Goal: Task Accomplishment & Management: Complete application form

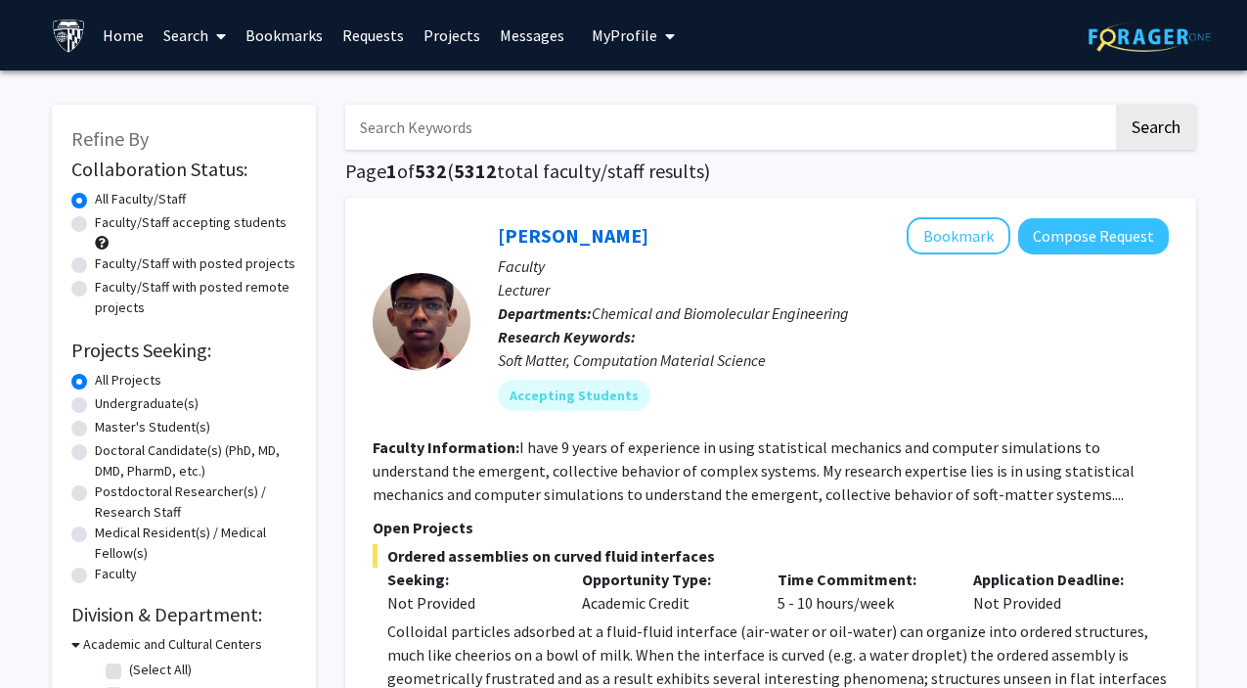
click at [642, 28] on span "My Profile" at bounding box center [625, 35] width 66 height 20
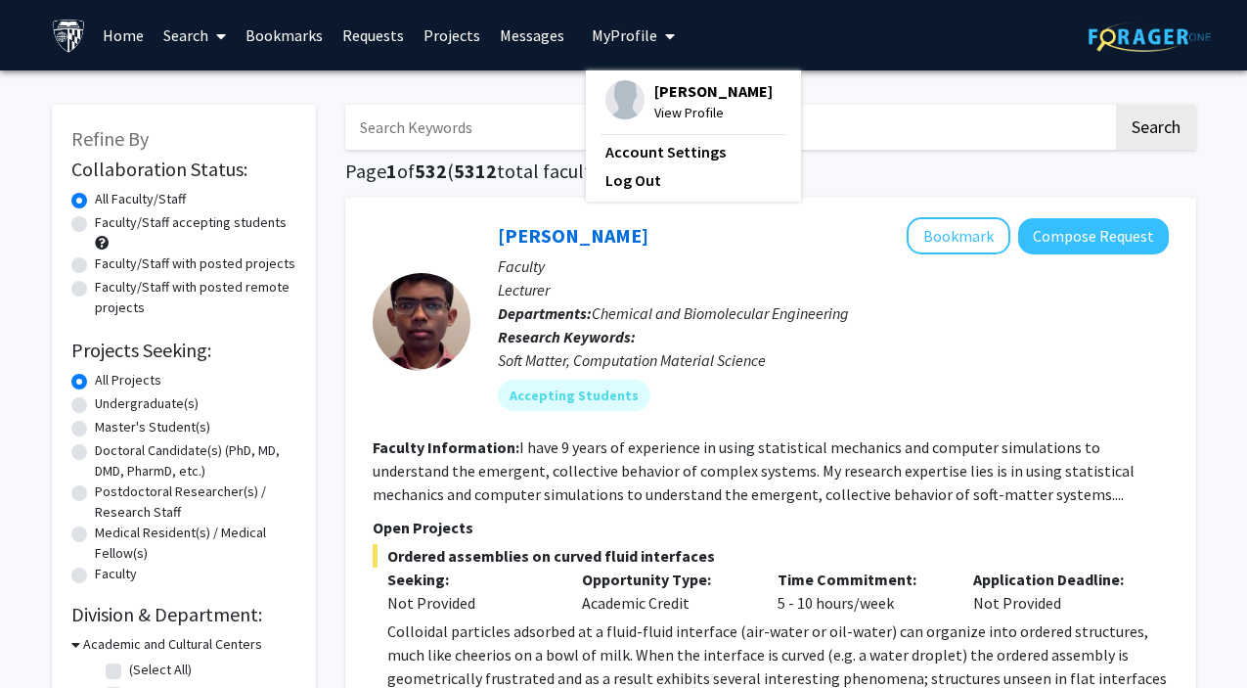
click at [674, 123] on span "View Profile" at bounding box center [713, 113] width 118 height 22
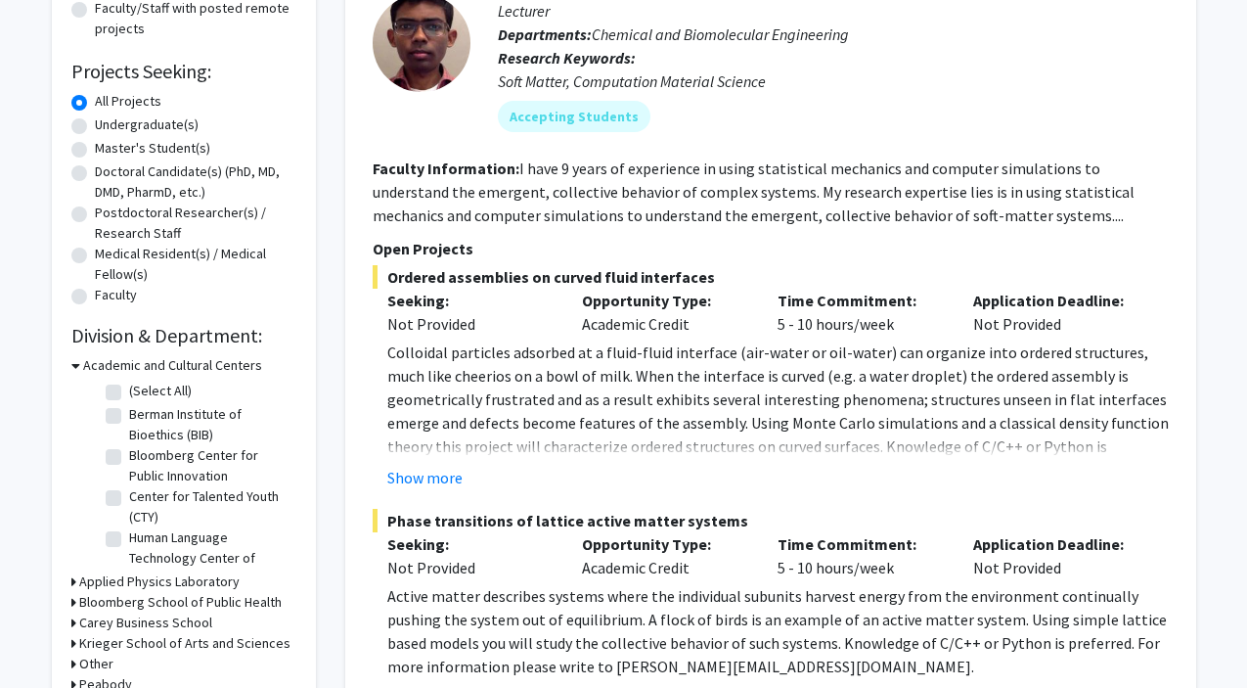
scroll to position [277, 0]
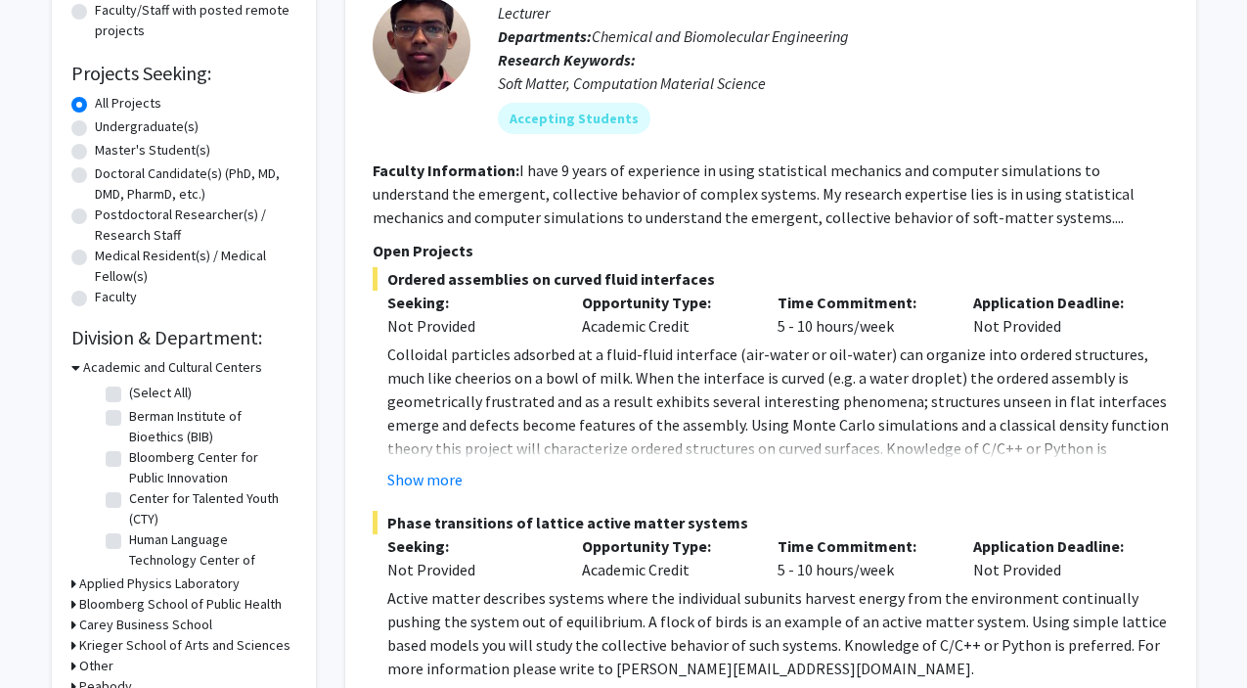
click at [95, 152] on label "Master's Student(s)" at bounding box center [152, 150] width 115 height 21
click at [95, 152] on input "Master's Student(s)" at bounding box center [101, 146] width 13 height 13
radio input "true"
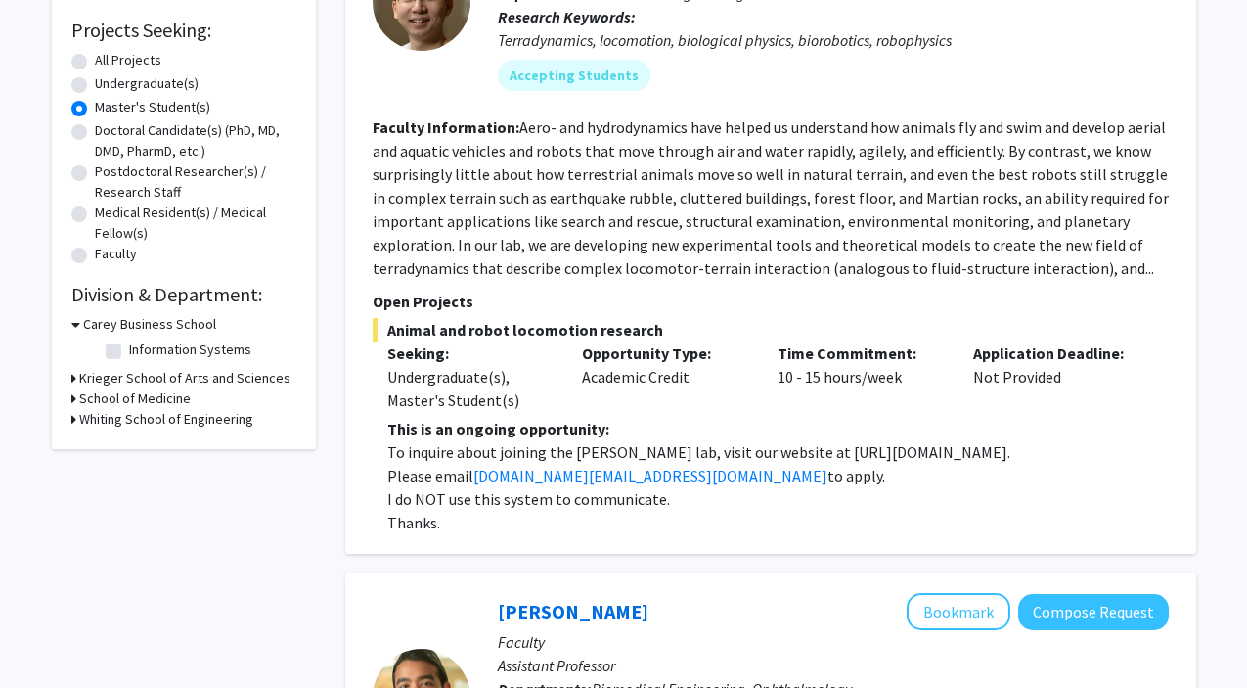
scroll to position [324, 0]
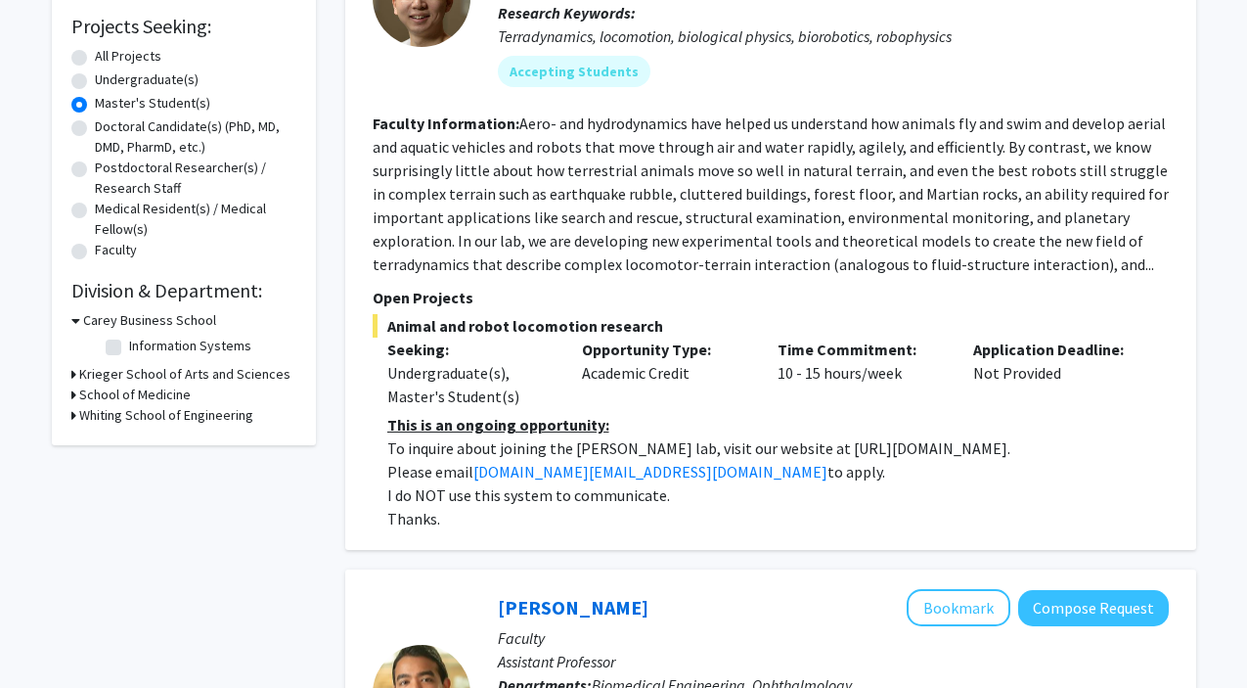
click at [85, 377] on h3 "Krieger School of Arts and Sciences" at bounding box center [184, 374] width 211 height 21
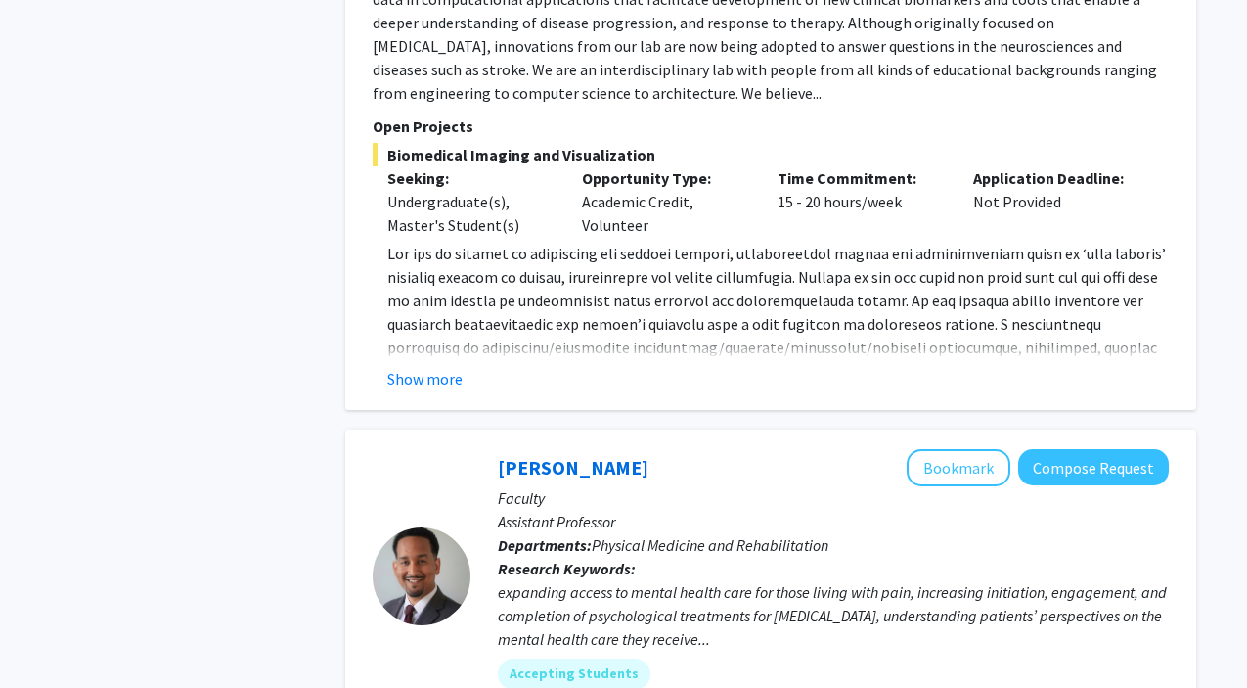
scroll to position [7574, 0]
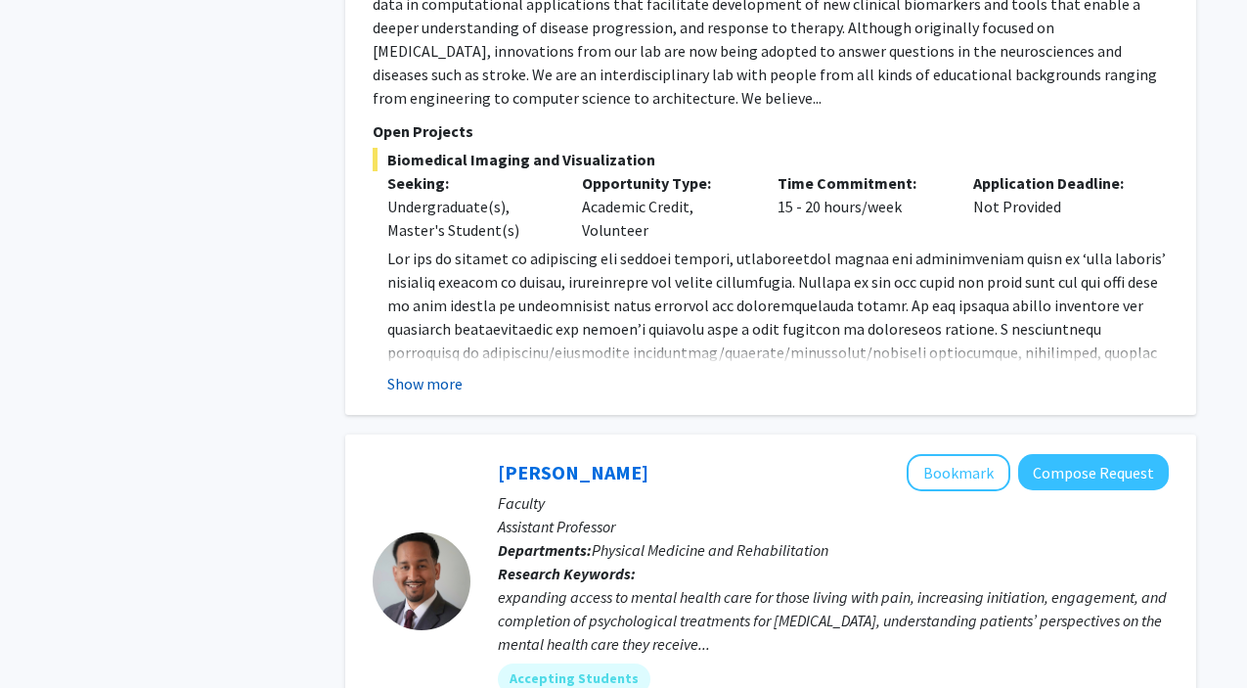
click at [410, 372] on button "Show more" at bounding box center [424, 383] width 75 height 23
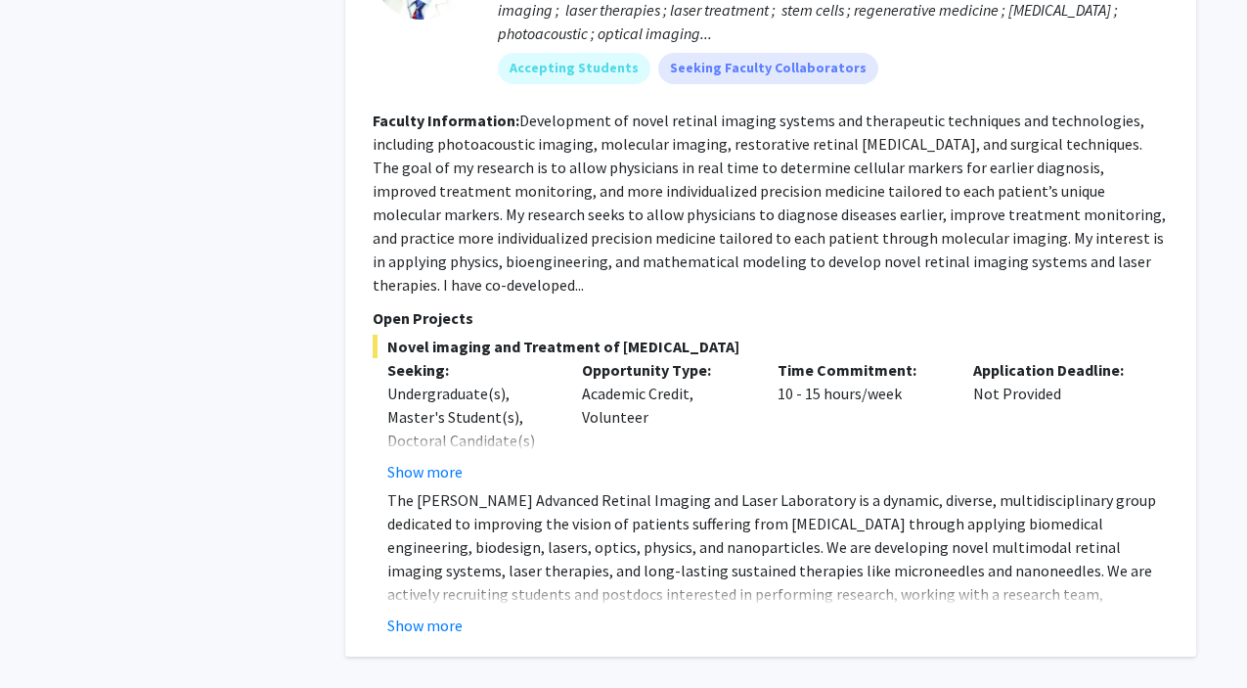
scroll to position [9153, 0]
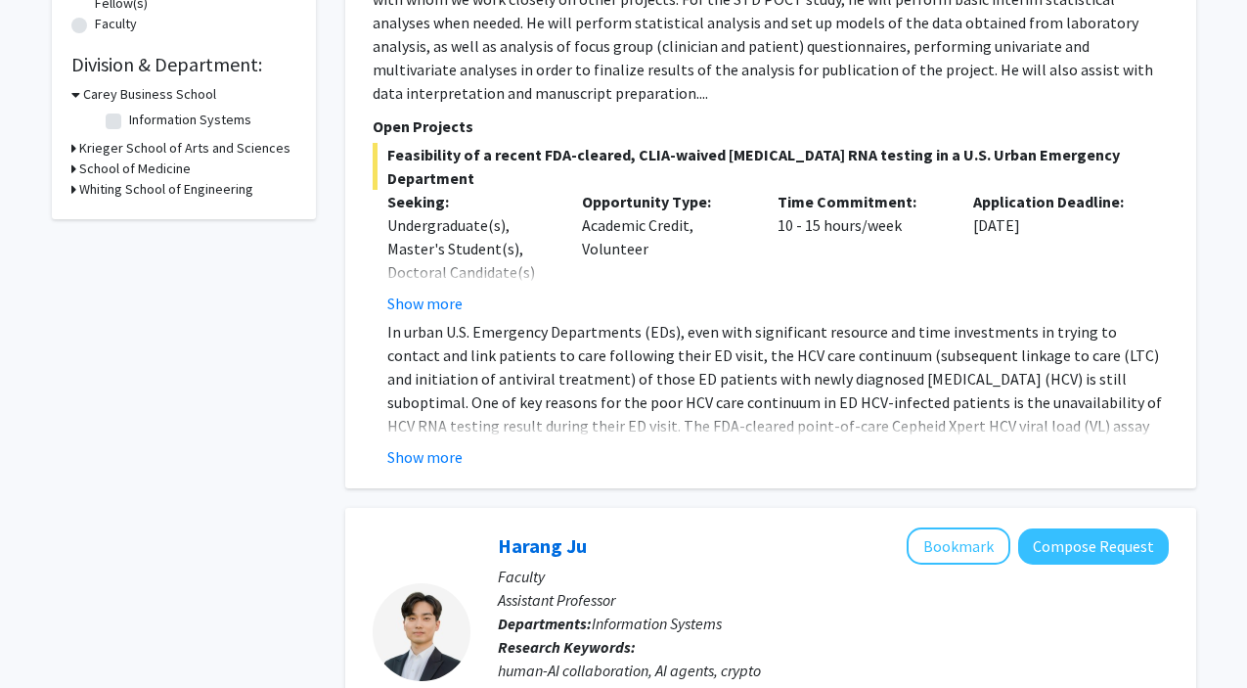
scroll to position [599, 0]
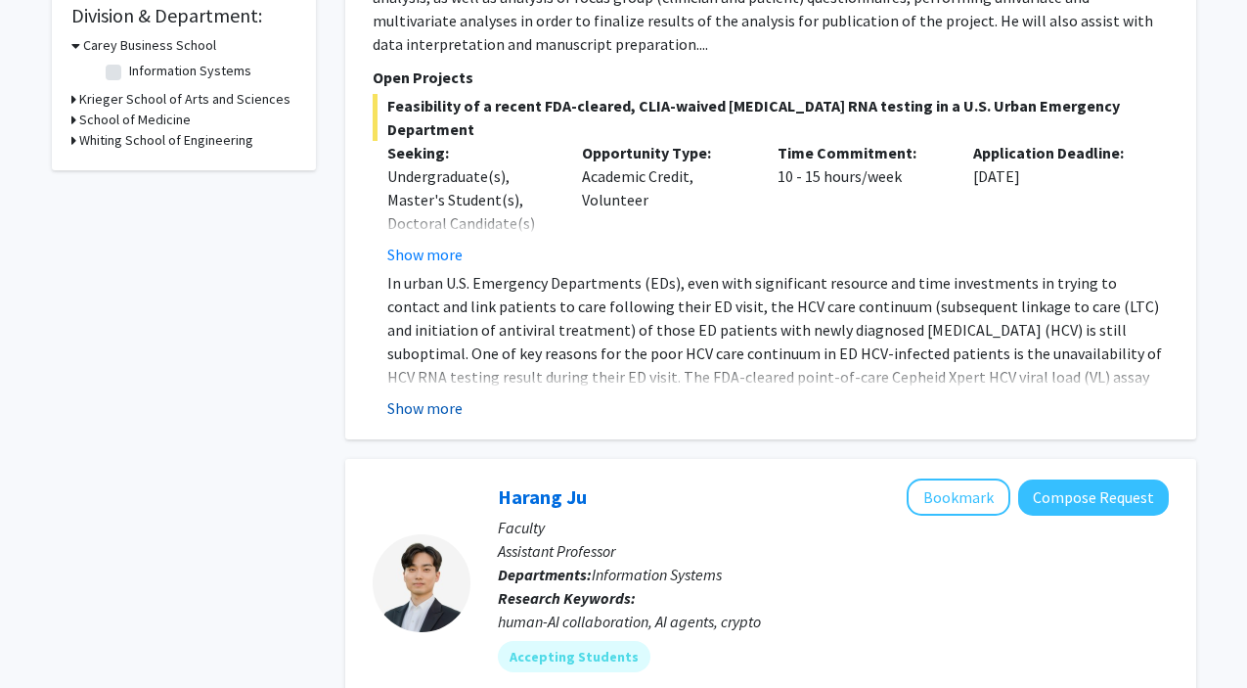
click at [448, 396] on button "Show more" at bounding box center [424, 407] width 75 height 23
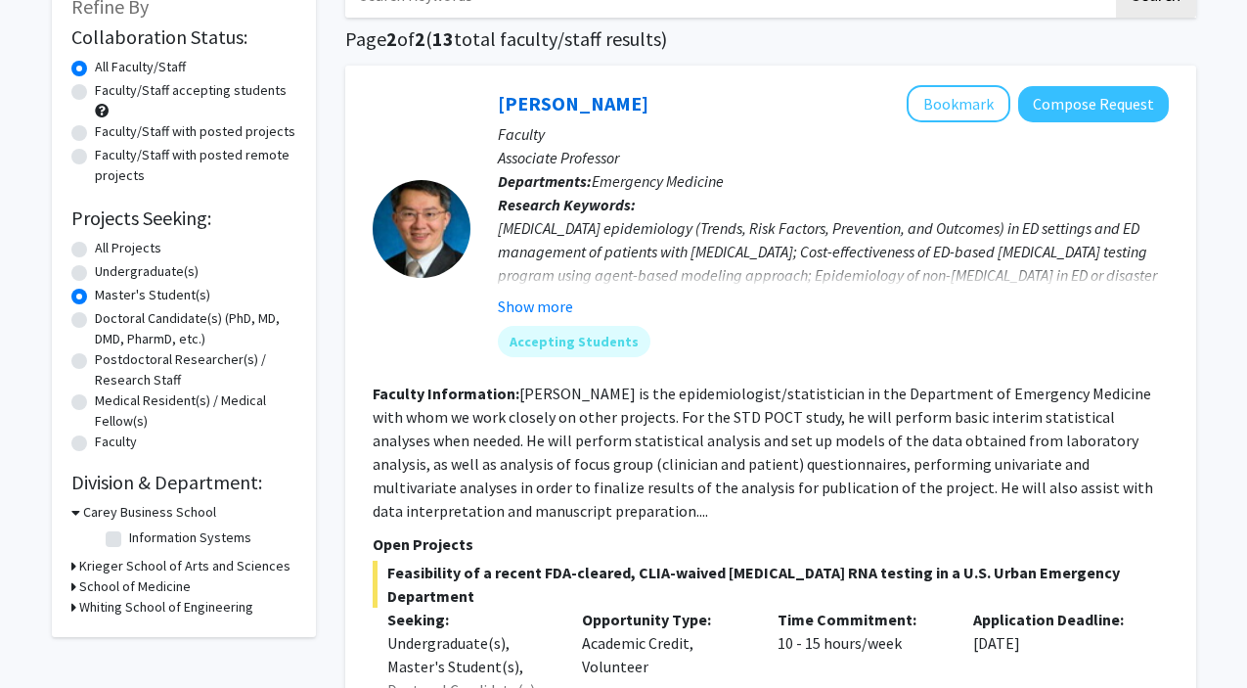
scroll to position [134, 0]
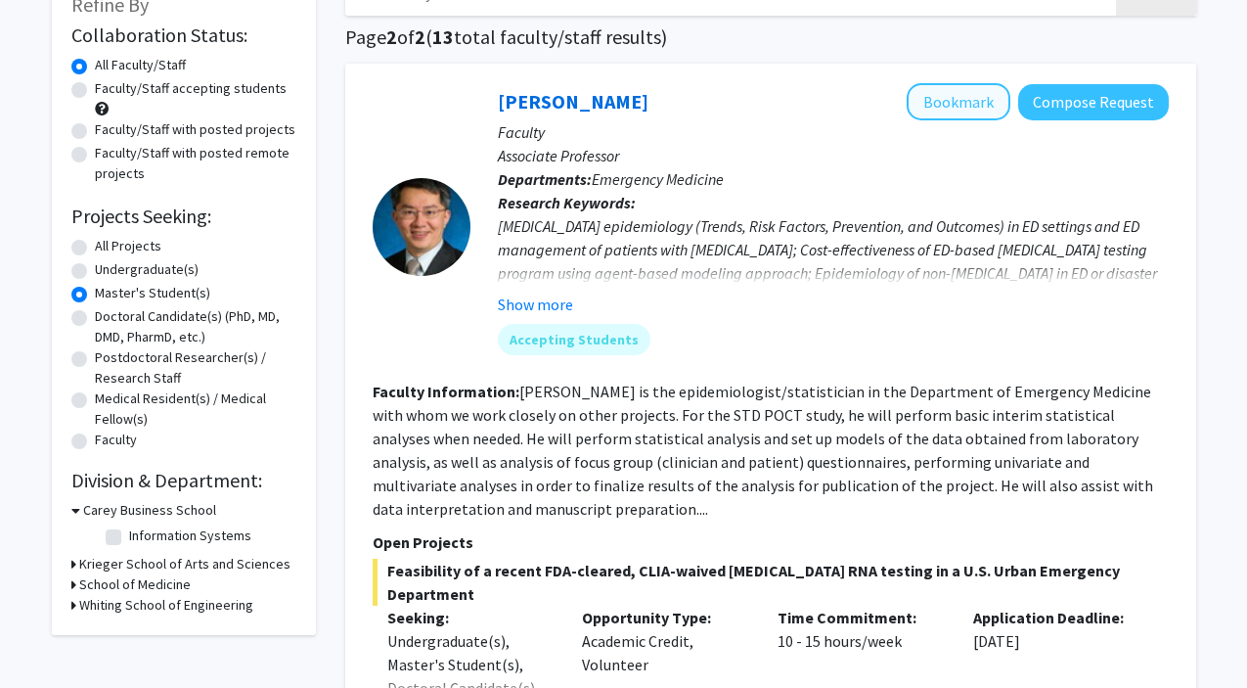
click at [964, 108] on button "Bookmark" at bounding box center [959, 101] width 104 height 37
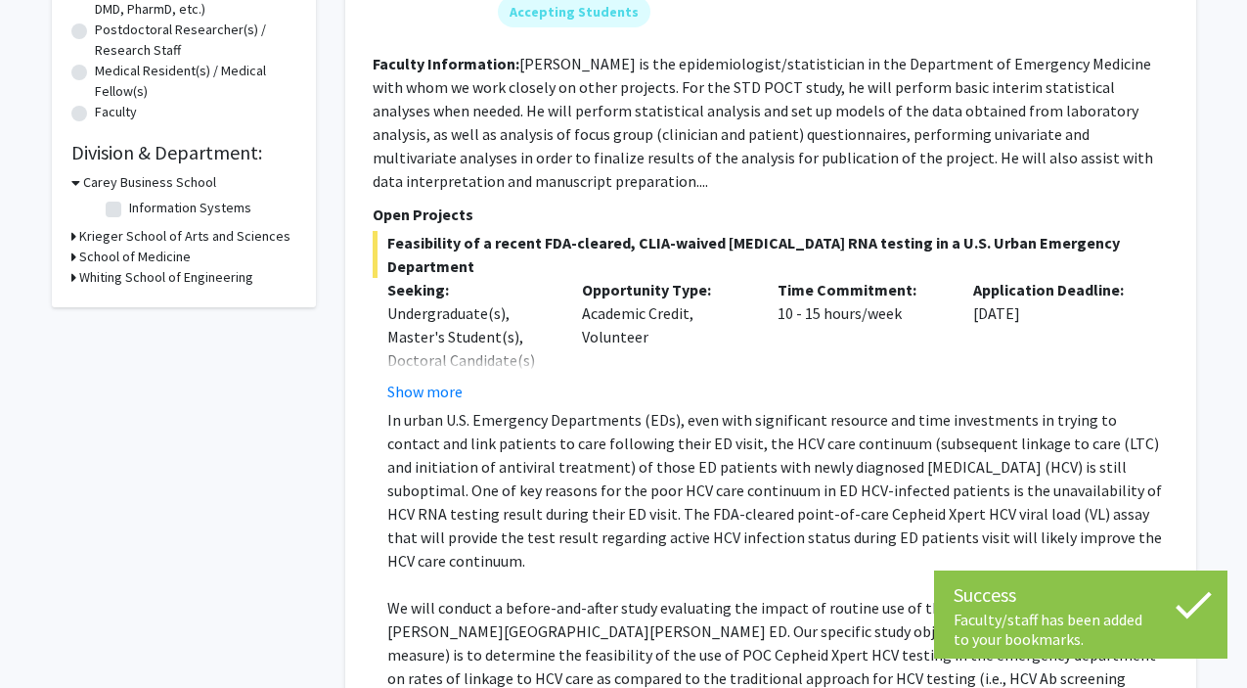
scroll to position [432, 0]
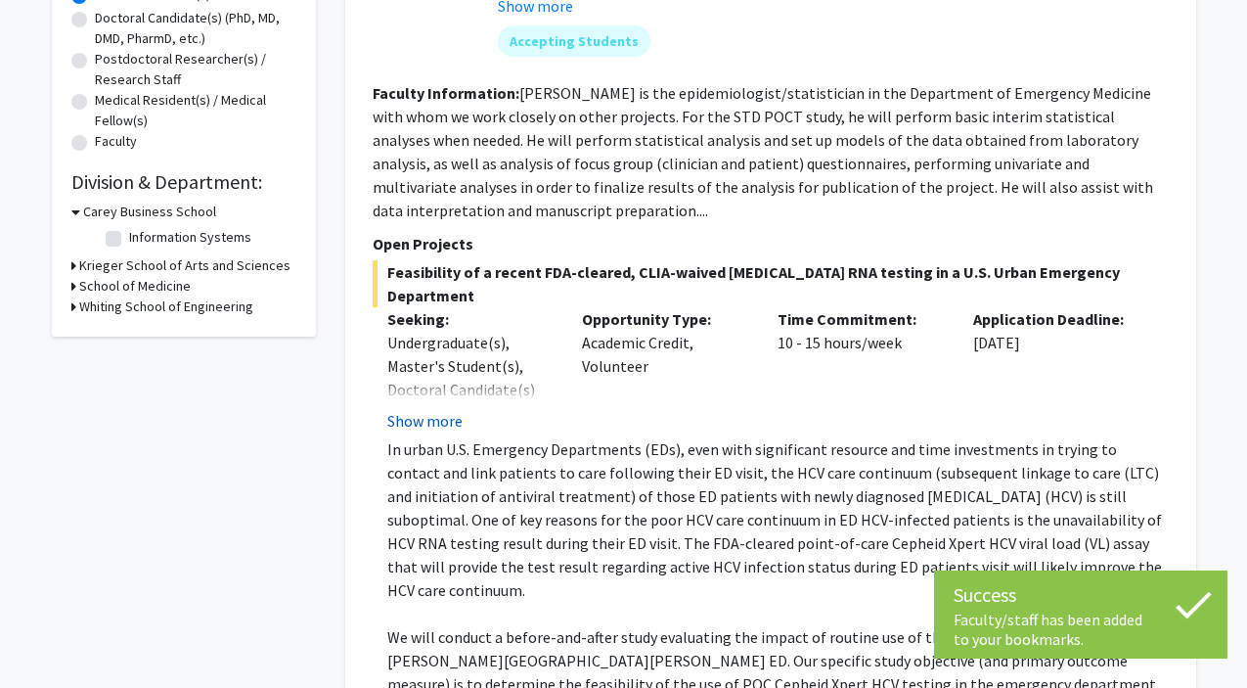
click at [449, 409] on button "Show more" at bounding box center [424, 420] width 75 height 23
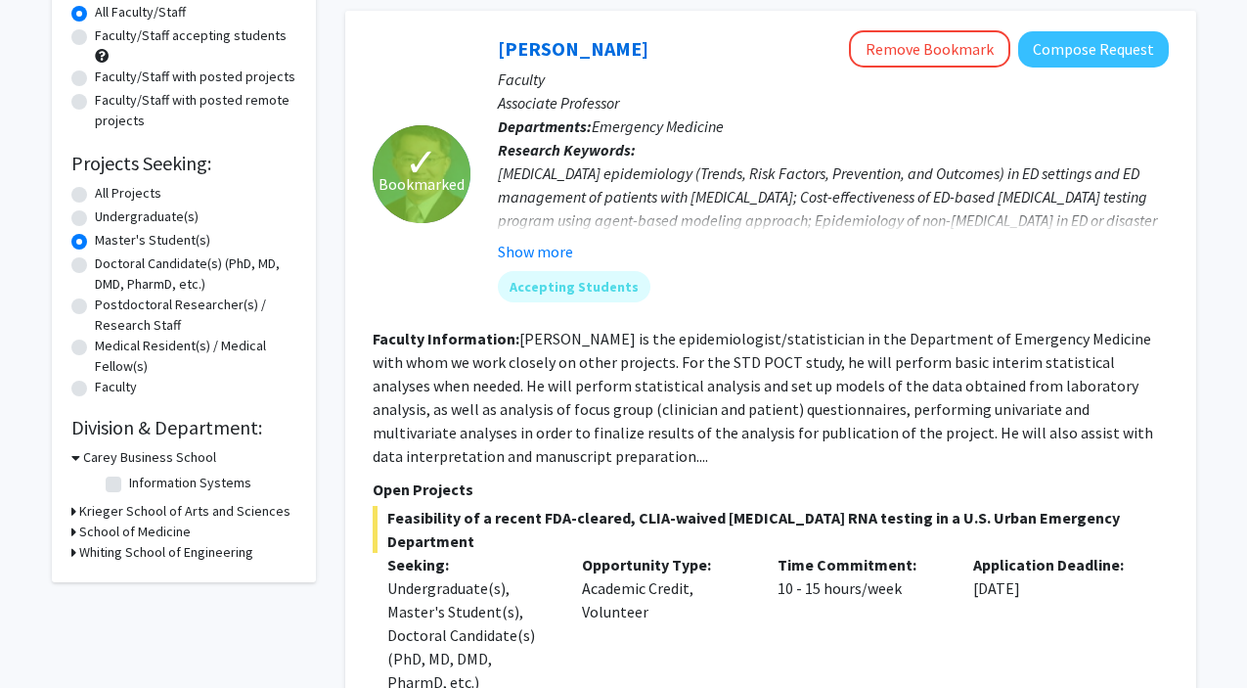
scroll to position [189, 0]
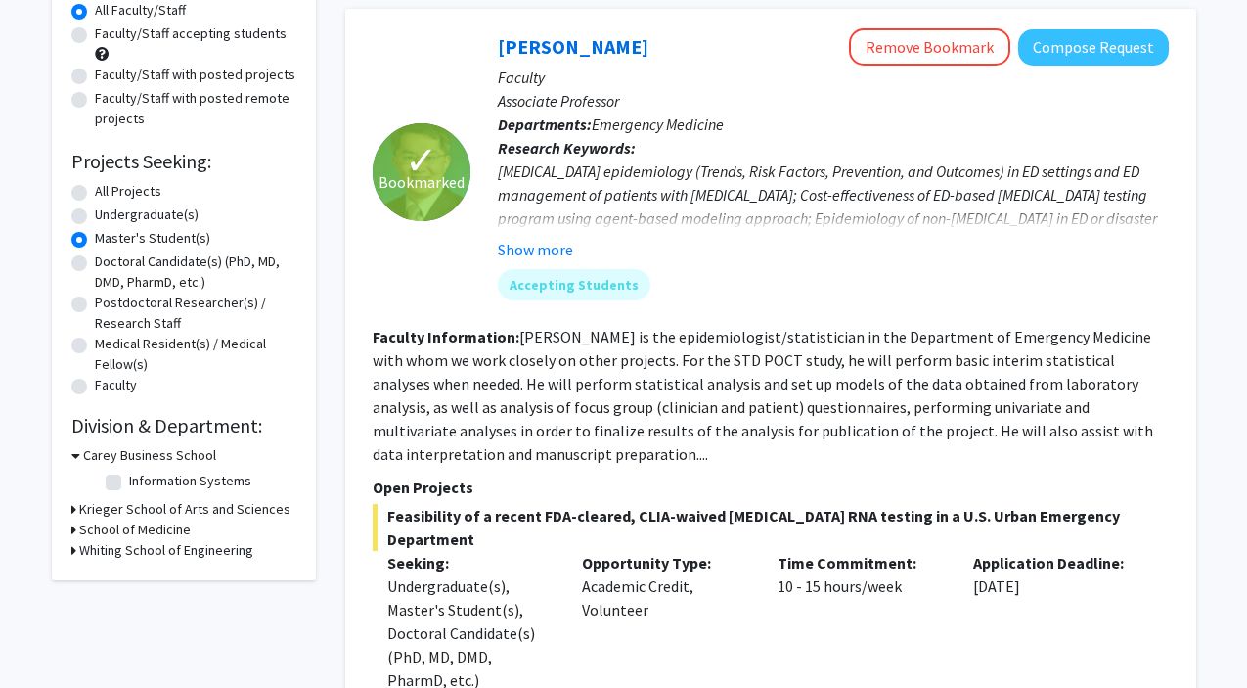
click at [82, 531] on h3 "School of Medicine" at bounding box center [134, 529] width 111 height 21
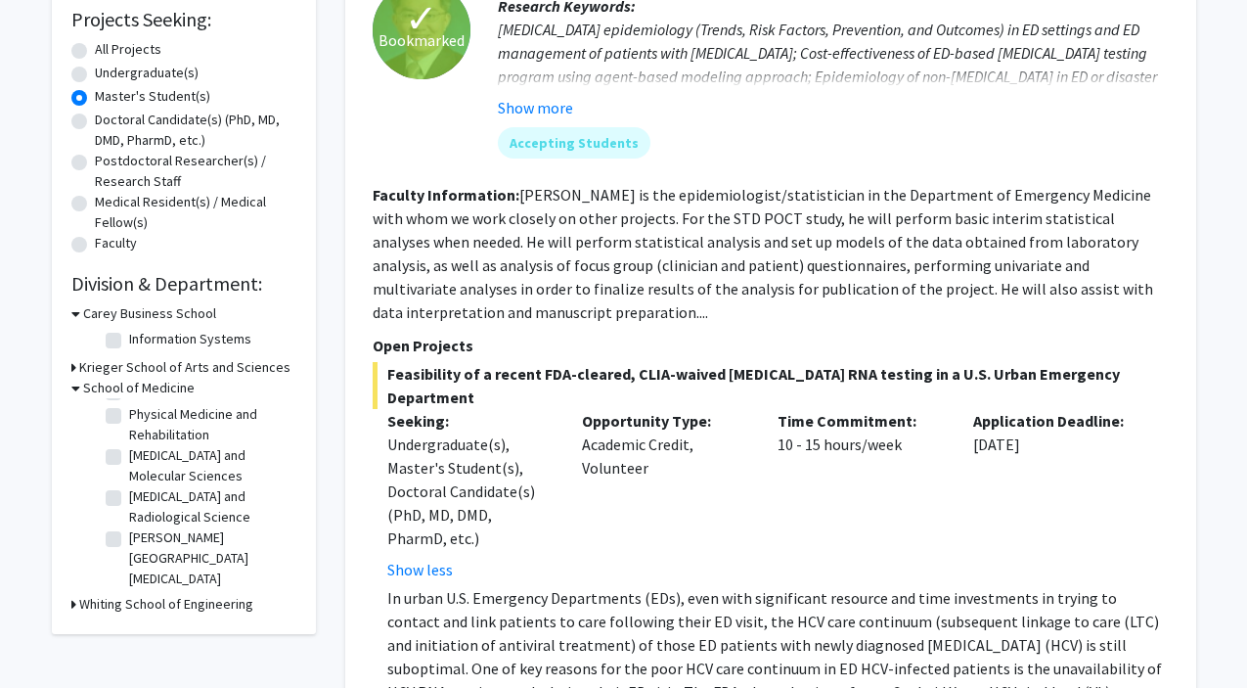
scroll to position [103, 0]
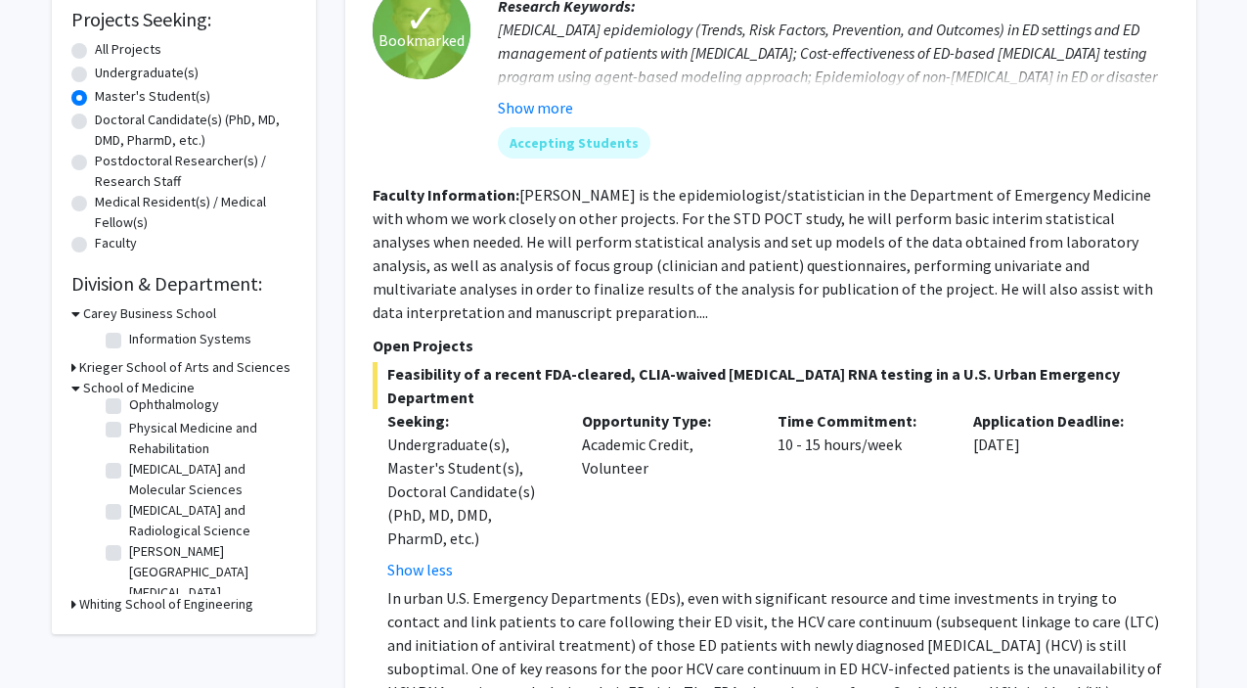
click at [129, 554] on label "[PERSON_NAME][GEOGRAPHIC_DATA][MEDICAL_DATA]" at bounding box center [210, 572] width 162 height 62
click at [129, 554] on input "[PERSON_NAME][GEOGRAPHIC_DATA][MEDICAL_DATA]" at bounding box center [135, 547] width 13 height 13
checkbox input "true"
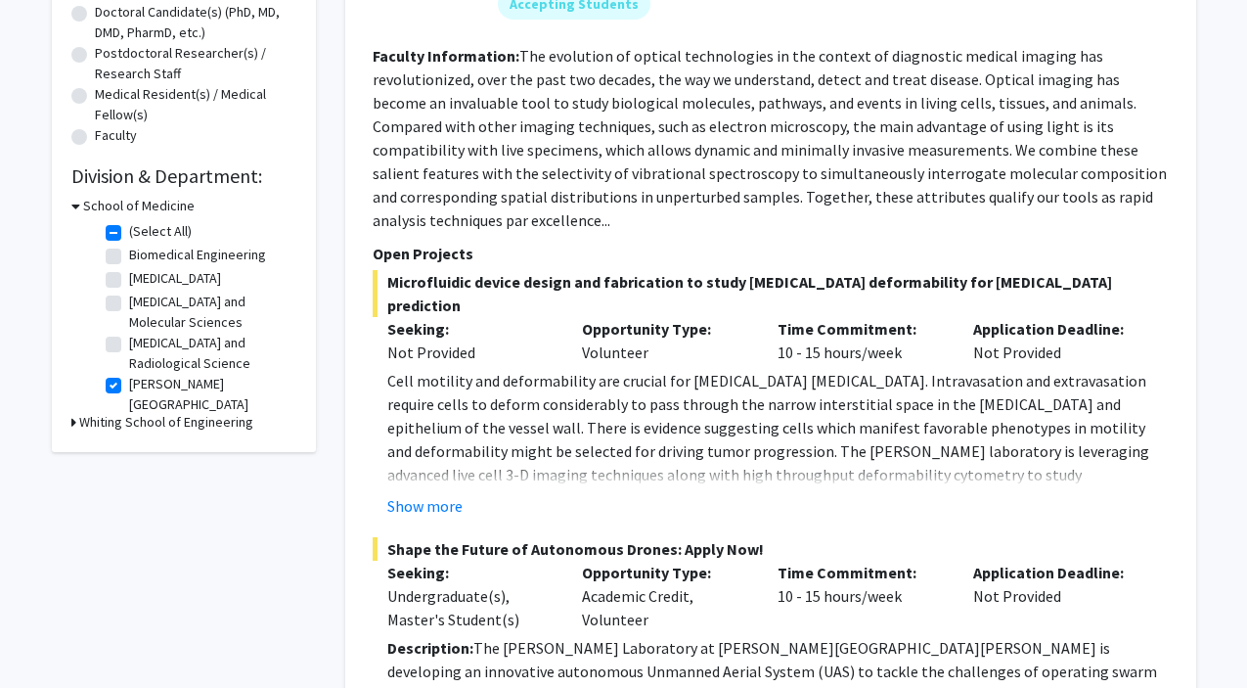
scroll to position [451, 0]
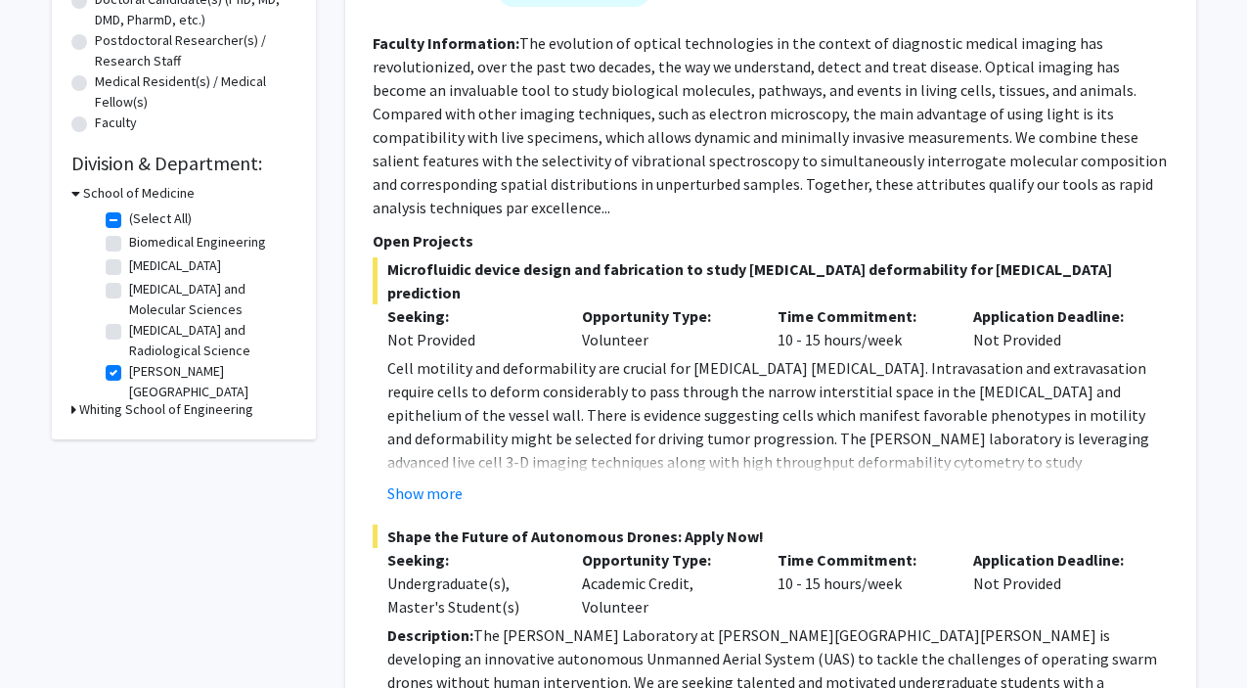
click at [129, 339] on label "[MEDICAL_DATA] and Radiological Science" at bounding box center [210, 340] width 162 height 41
click at [129, 333] on input "[MEDICAL_DATA] and Radiological Science" at bounding box center [135, 326] width 13 height 13
checkbox input "true"
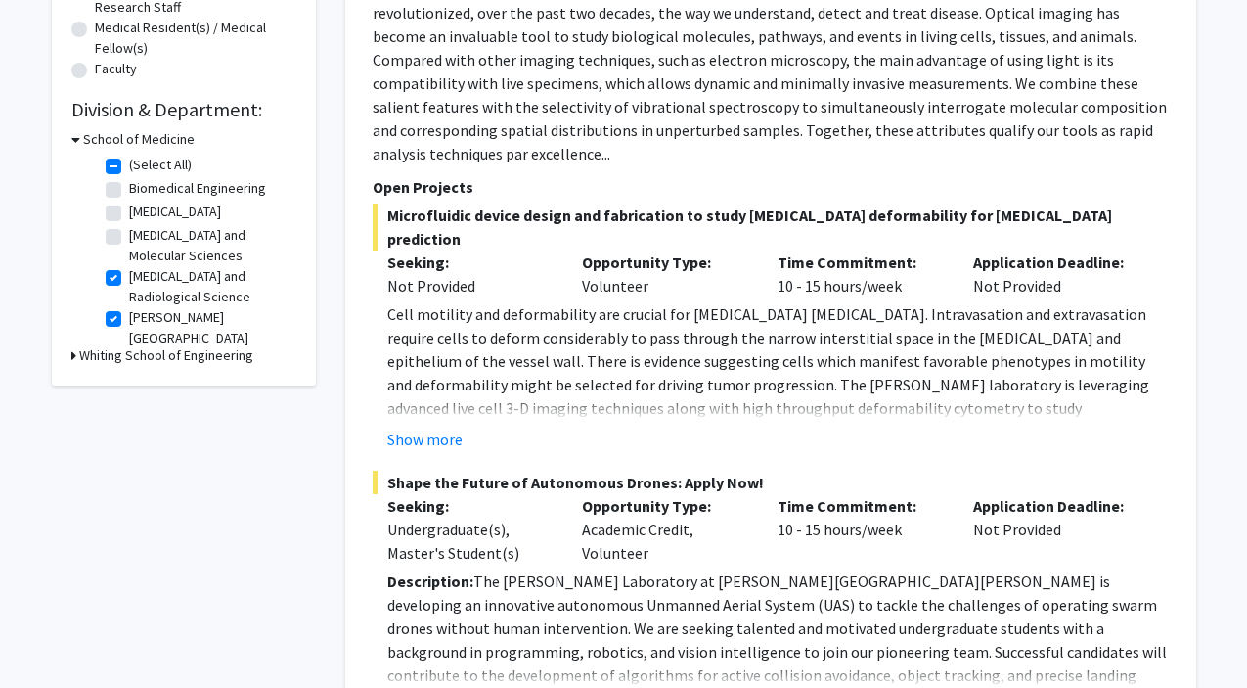
scroll to position [510, 0]
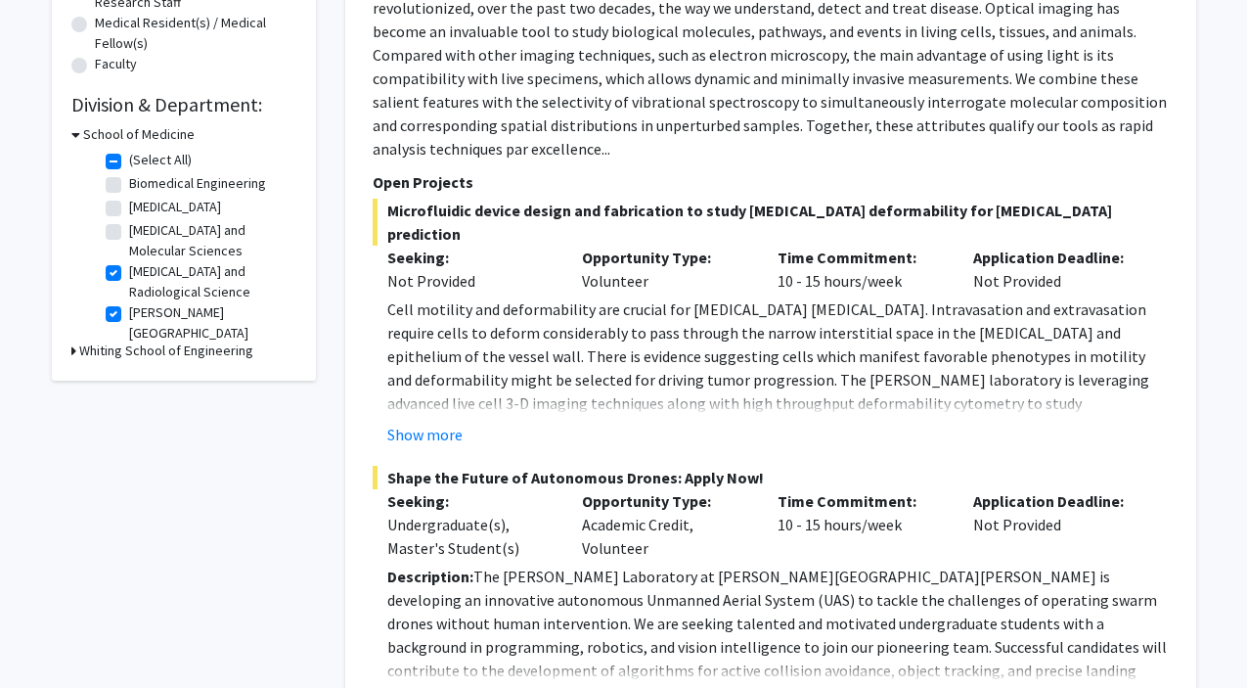
click at [129, 212] on label "[MEDICAL_DATA]" at bounding box center [175, 207] width 92 height 21
click at [129, 209] on input "[MEDICAL_DATA]" at bounding box center [135, 203] width 13 height 13
checkbox input "true"
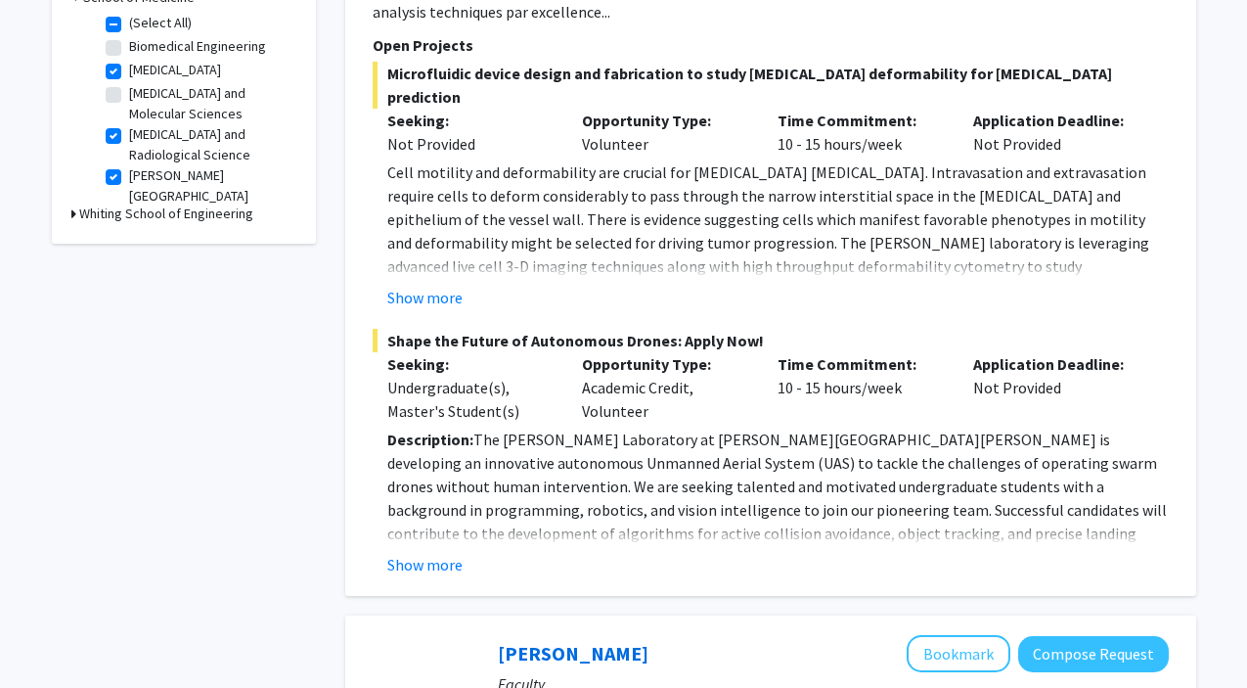
scroll to position [665, 0]
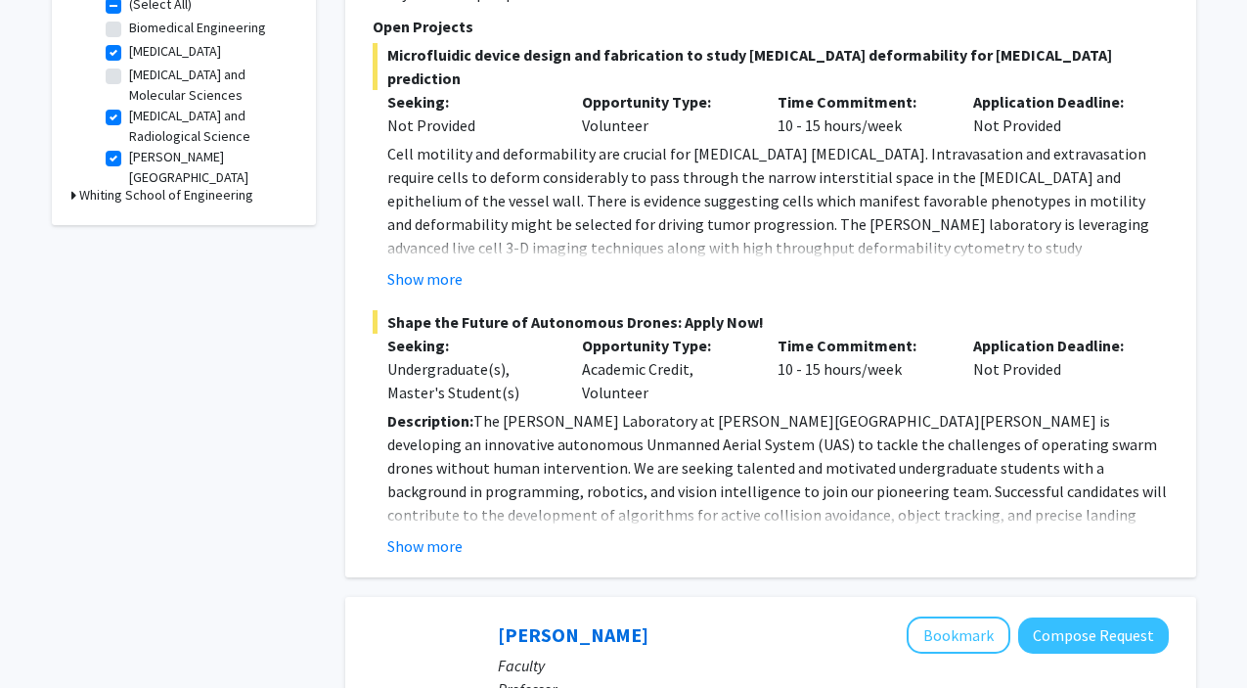
click at [113, 87] on fg-checkbox "[MEDICAL_DATA] and Molecular Sciences [MEDICAL_DATA] and Molecular Sciences" at bounding box center [199, 85] width 186 height 41
click at [129, 81] on label "[MEDICAL_DATA] and Molecular Sciences" at bounding box center [210, 85] width 162 height 41
click at [129, 77] on input "[MEDICAL_DATA] and Molecular Sciences" at bounding box center [135, 71] width 13 height 13
checkbox input "true"
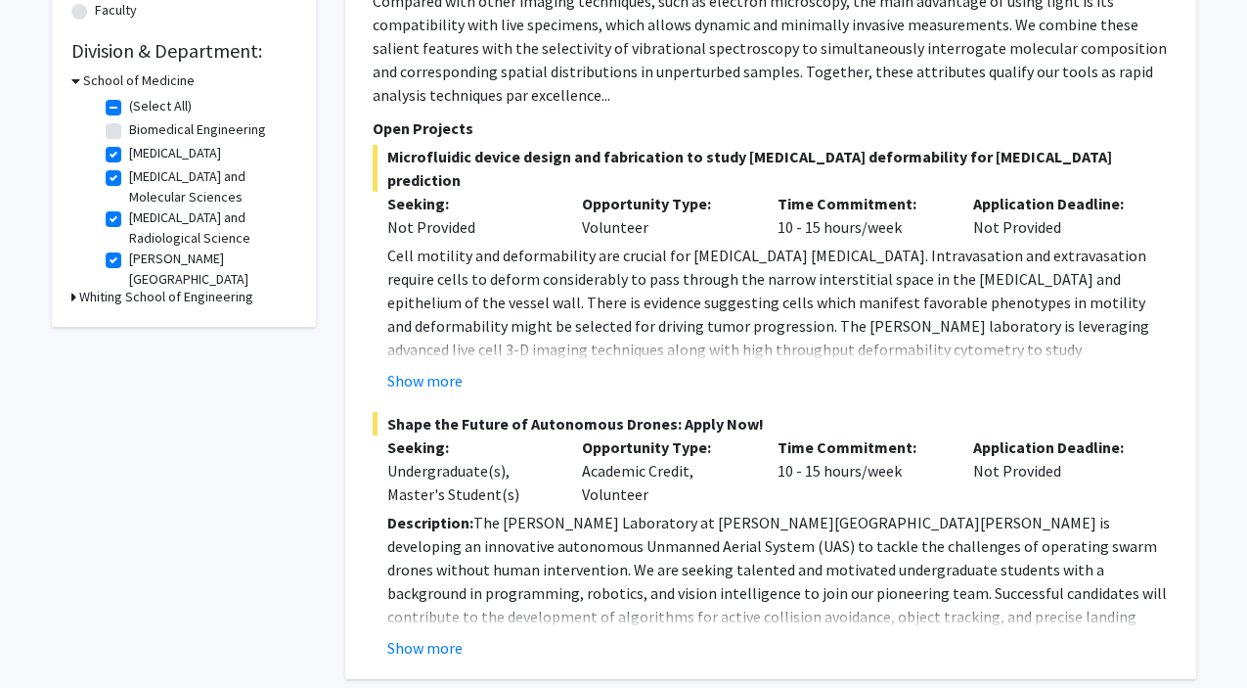
click at [129, 132] on label "Biomedical Engineering" at bounding box center [197, 129] width 137 height 21
click at [129, 132] on input "Biomedical Engineering" at bounding box center [135, 125] width 13 height 13
checkbox input "true"
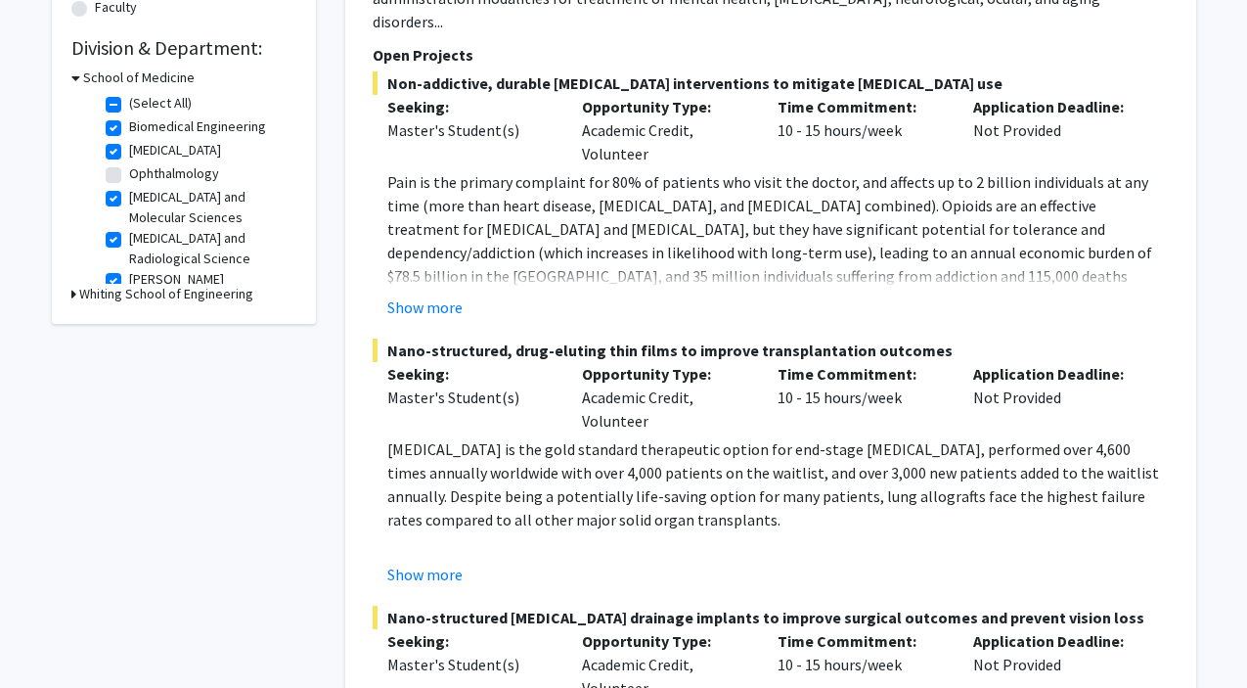
scroll to position [605, 0]
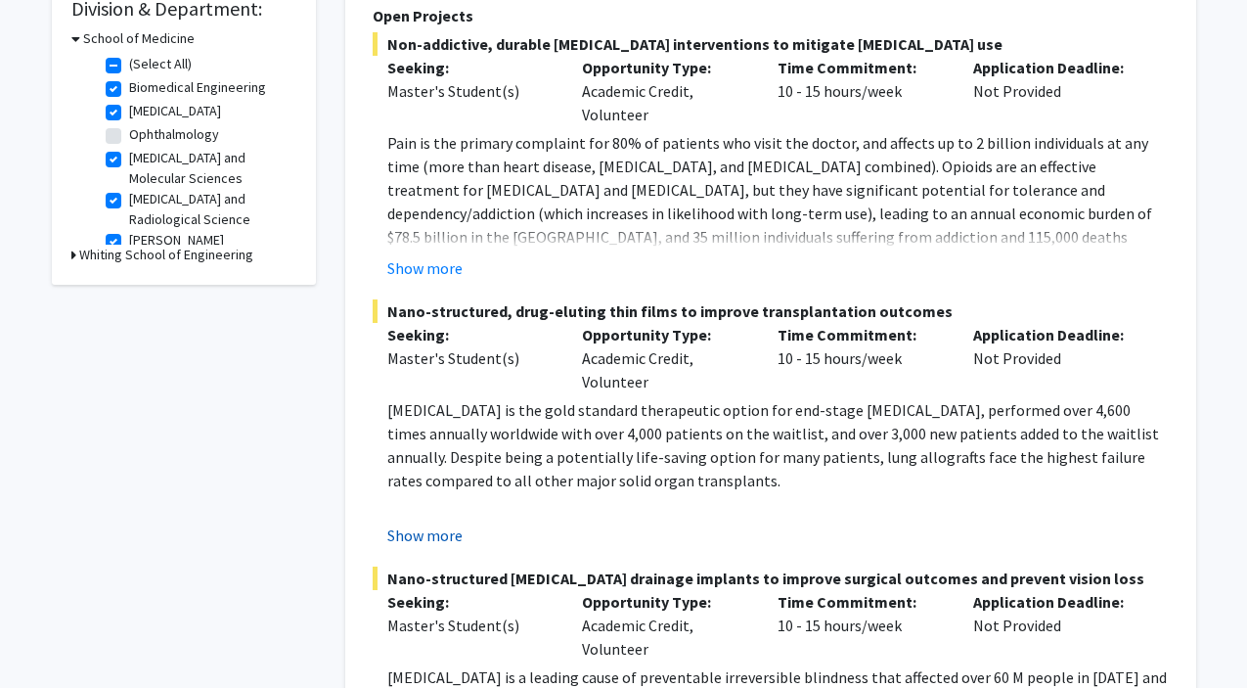
click at [421, 523] on button "Show more" at bounding box center [424, 534] width 75 height 23
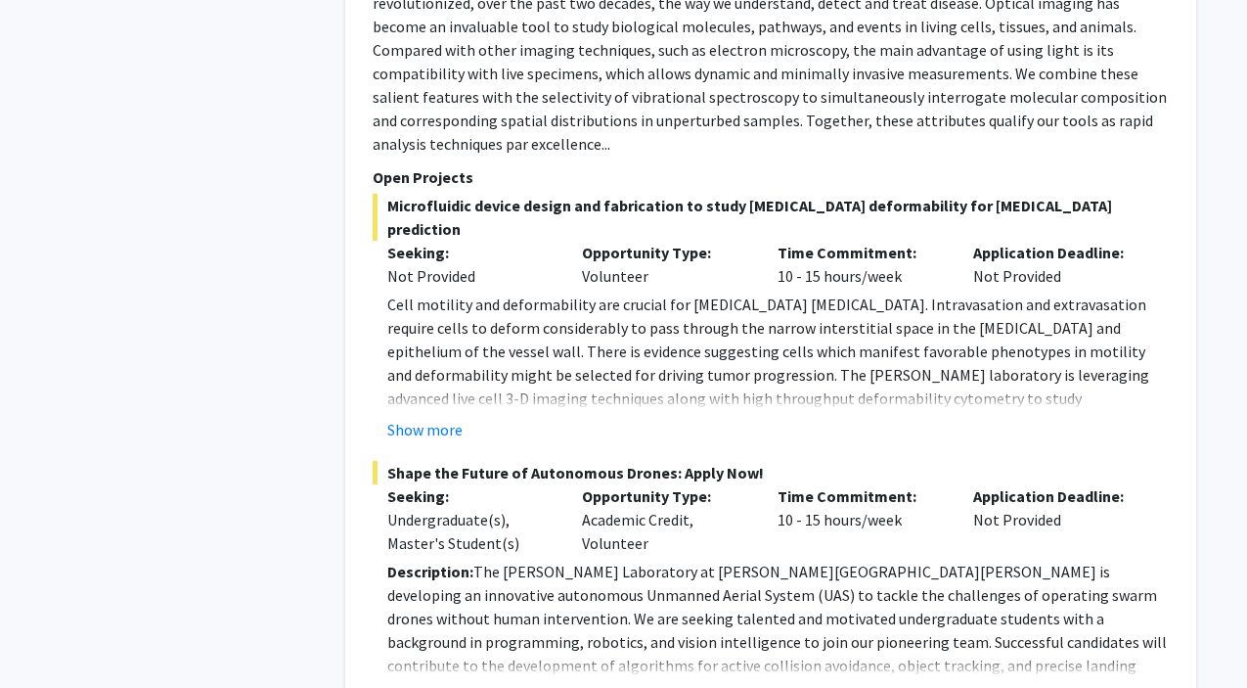
scroll to position [2076, 0]
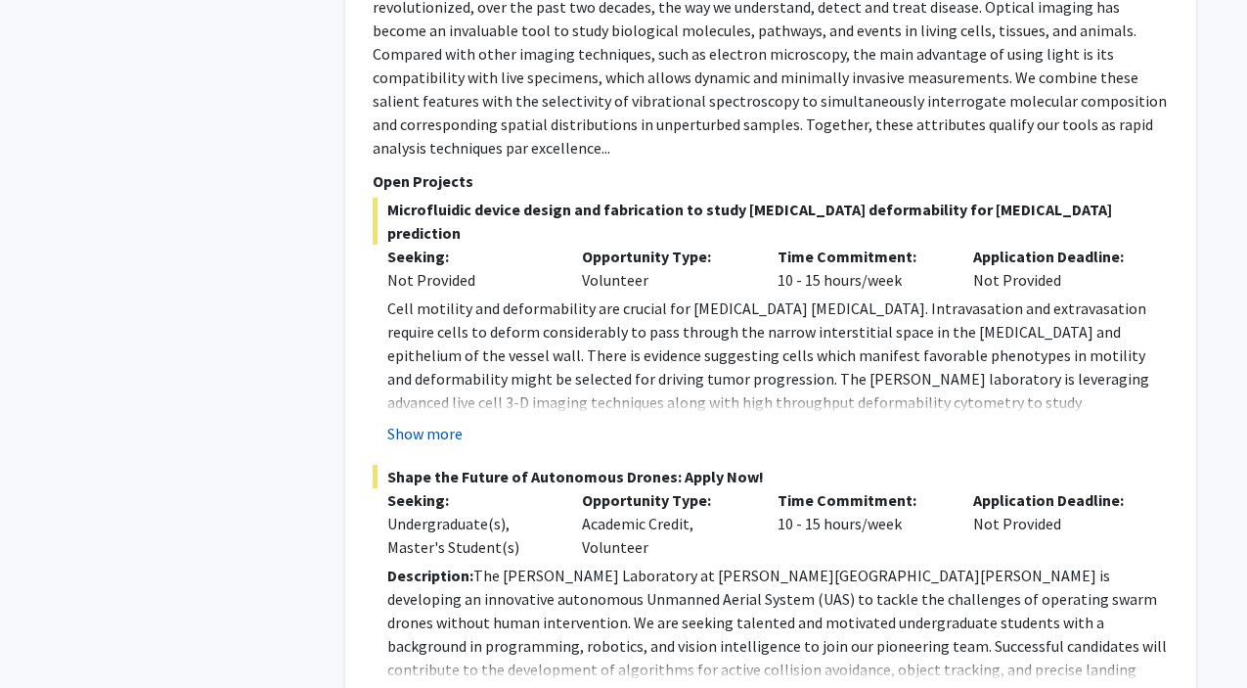
click at [420, 422] on button "Show more" at bounding box center [424, 433] width 75 height 23
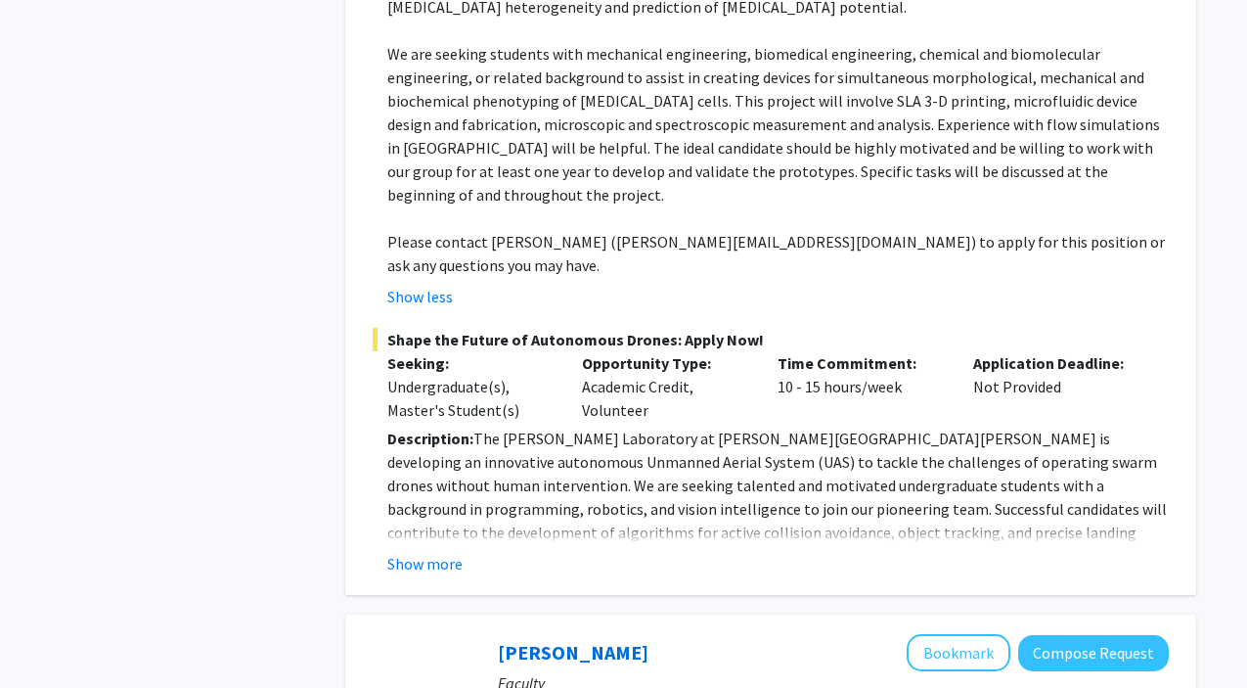
scroll to position [2496, 0]
click at [419, 551] on button "Show more" at bounding box center [424, 562] width 75 height 23
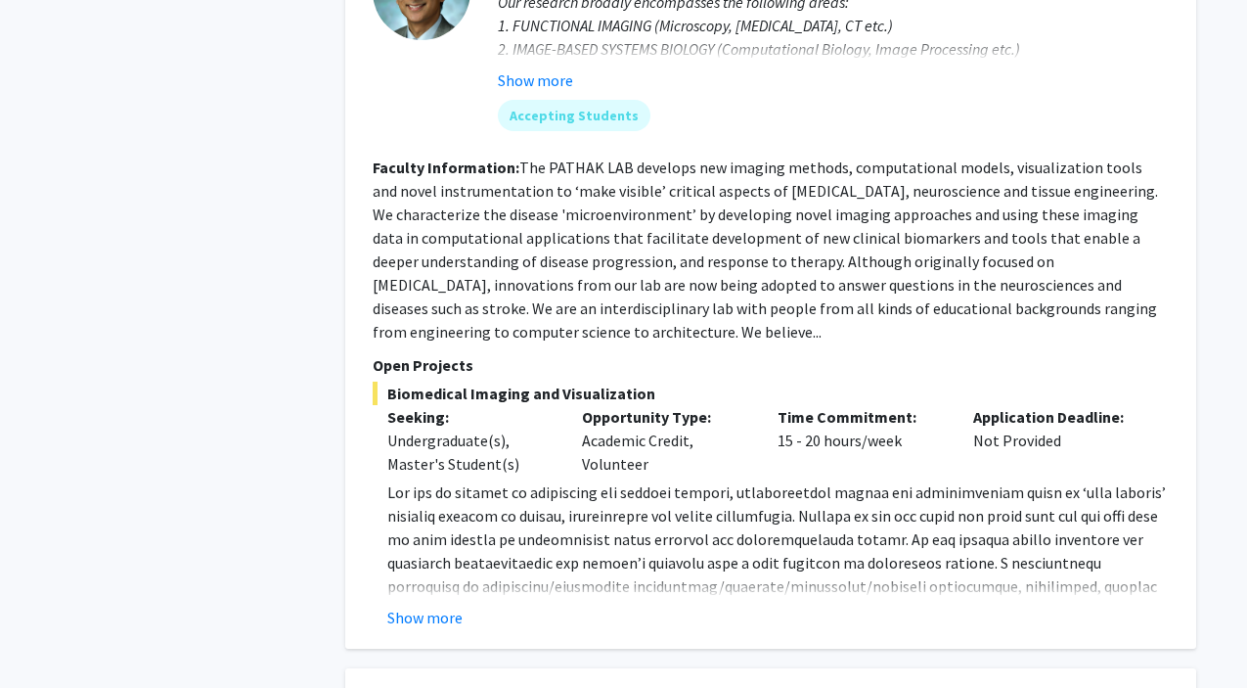
scroll to position [3881, 0]
click at [427, 604] on button "Show more" at bounding box center [424, 615] width 75 height 23
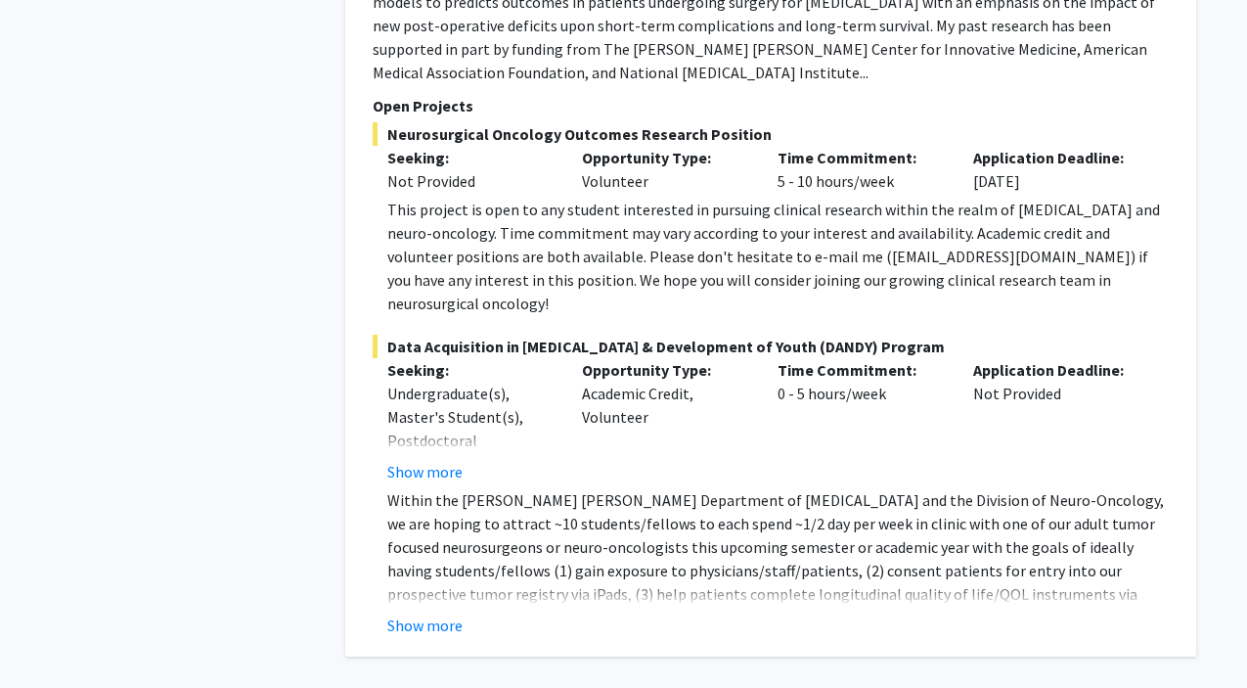
scroll to position [5107, 0]
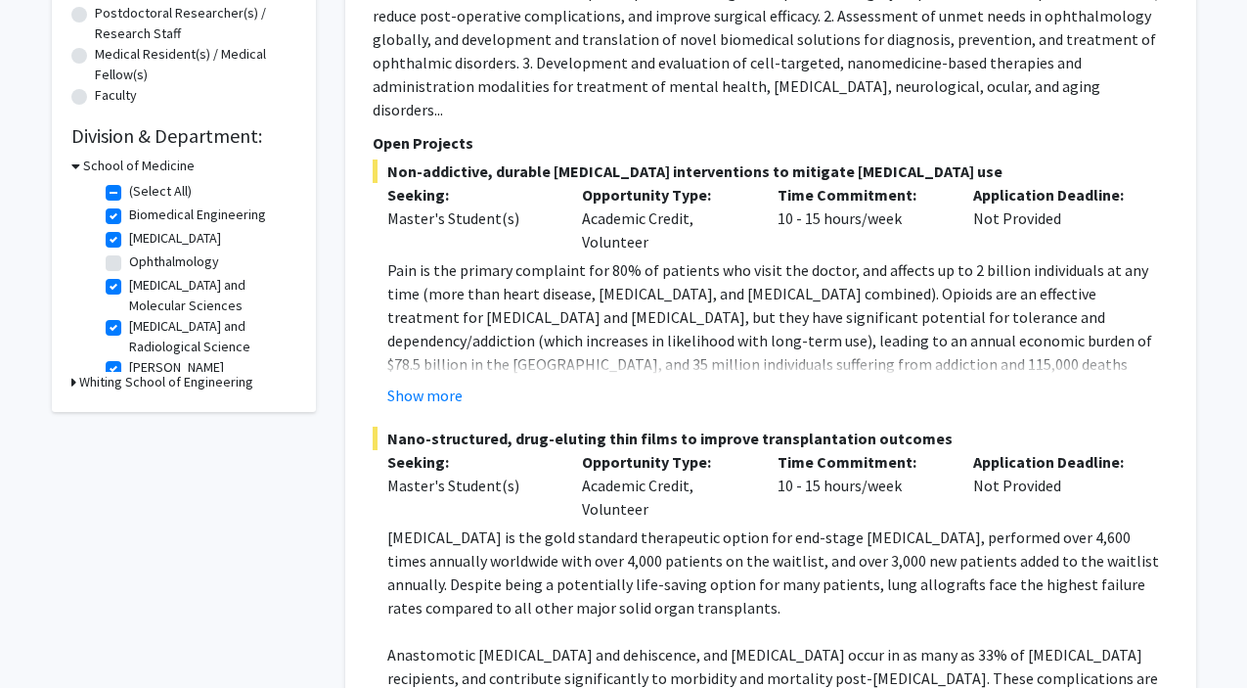
scroll to position [480, 0]
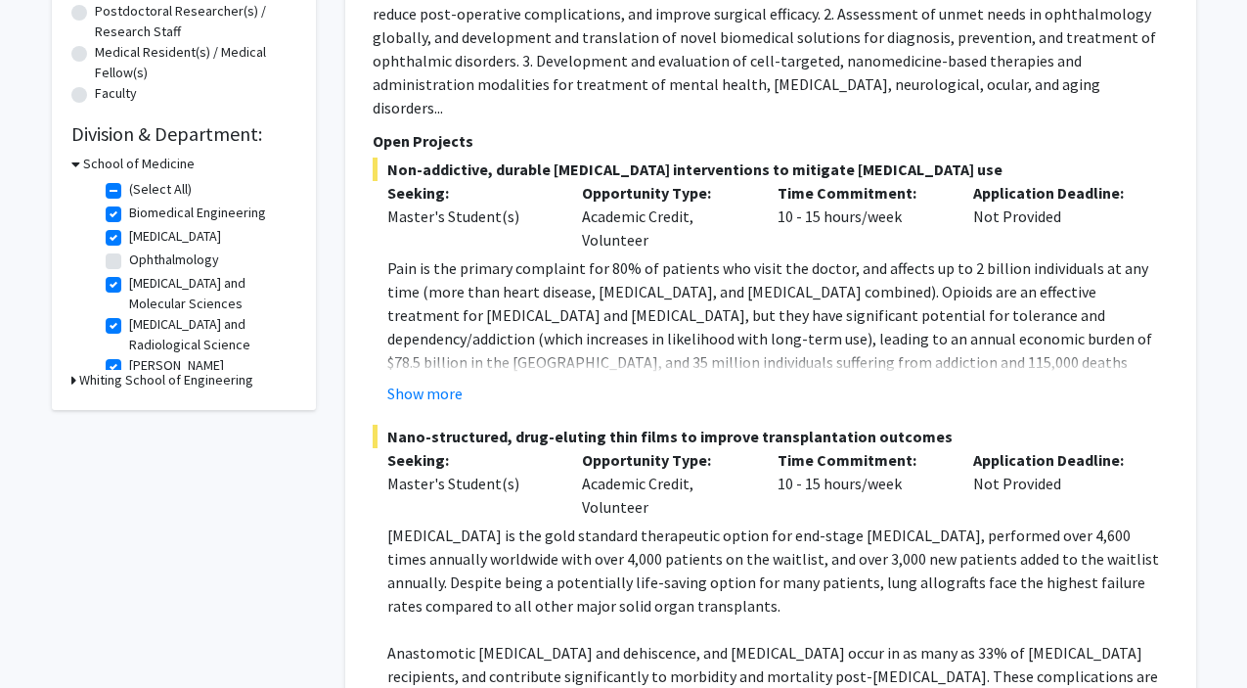
click at [302, 337] on div "Refine By Collaboration Status: Collaboration Status All Faculty/Staff Collabor…" at bounding box center [184, 16] width 264 height 785
click at [129, 261] on label "Ophthalmology" at bounding box center [174, 259] width 90 height 21
click at [129, 261] on input "Ophthalmology" at bounding box center [135, 255] width 13 height 13
checkbox input "true"
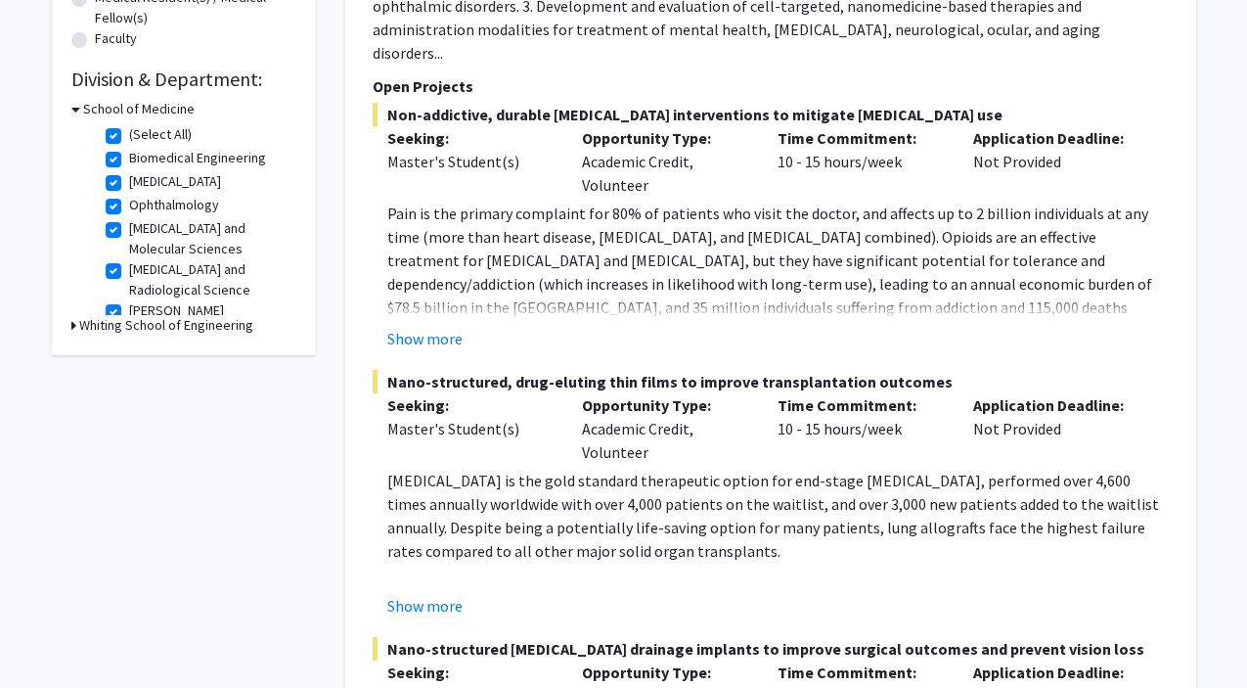
scroll to position [550, 0]
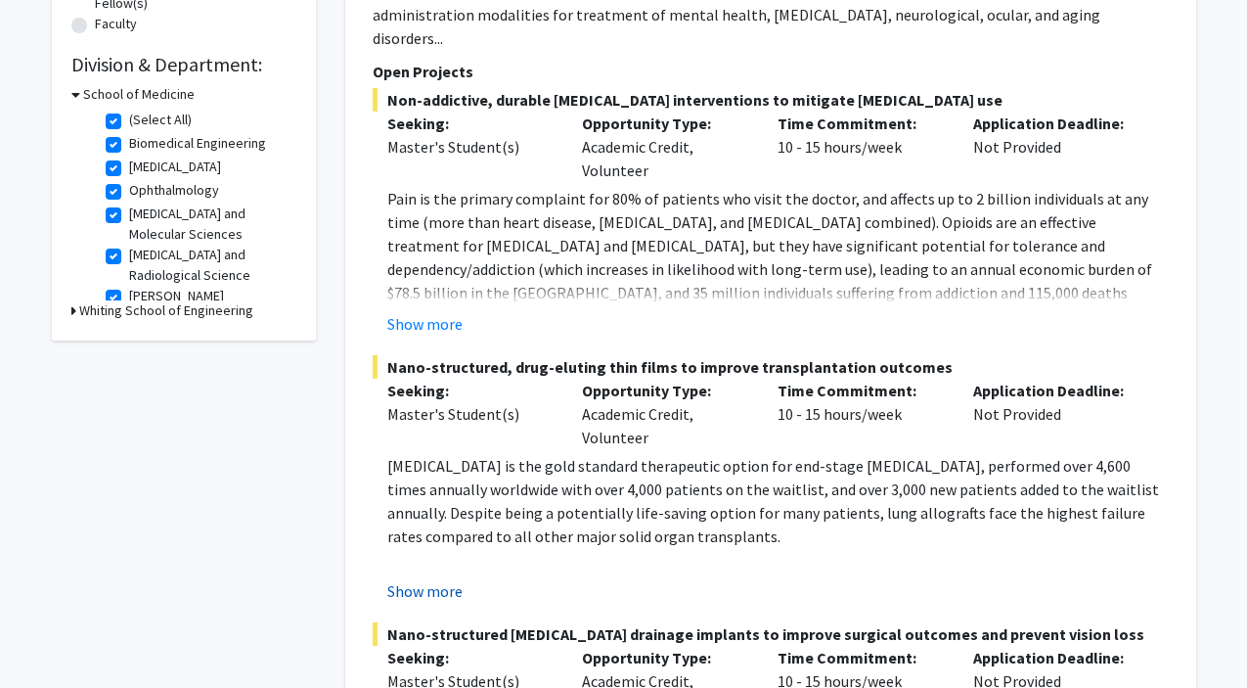
click at [423, 579] on button "Show more" at bounding box center [424, 590] width 75 height 23
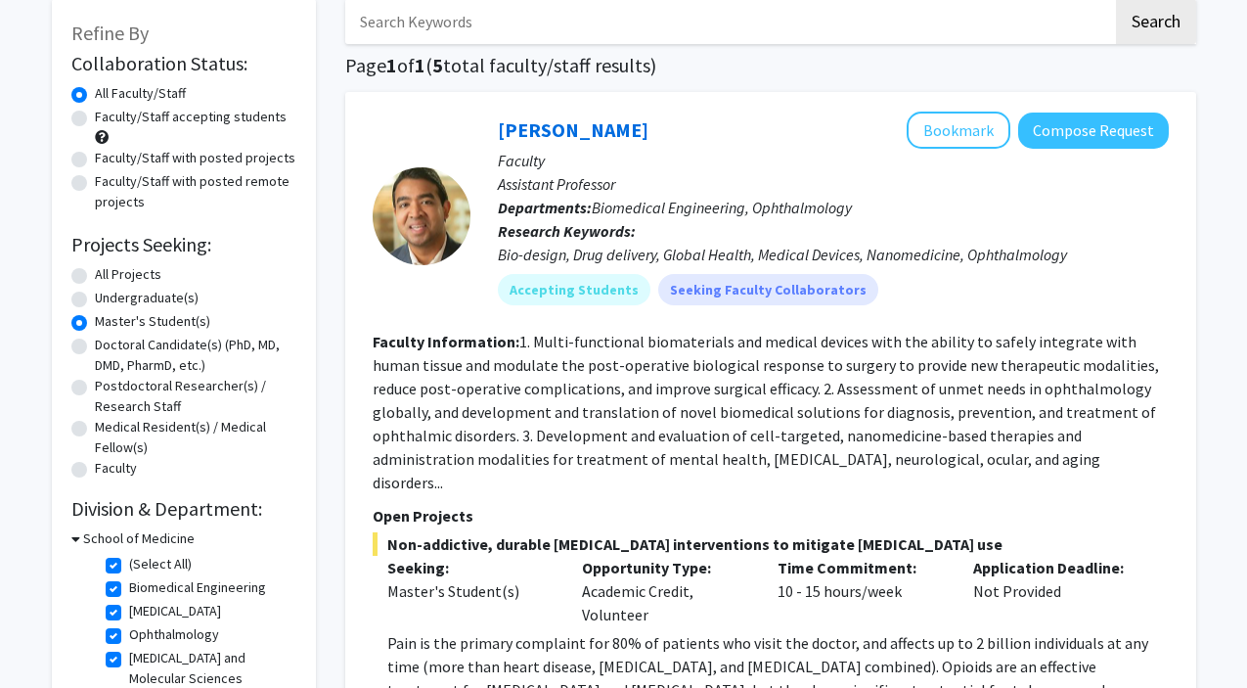
scroll to position [101, 0]
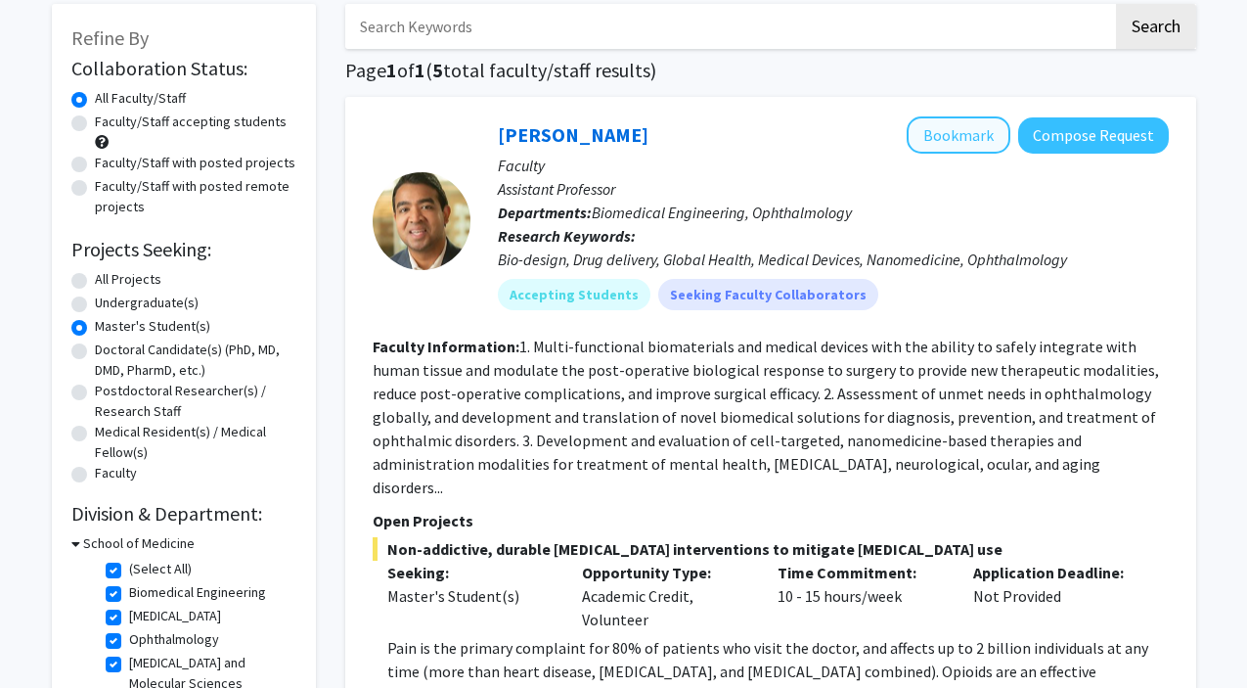
click at [937, 133] on button "Bookmark" at bounding box center [959, 134] width 104 height 37
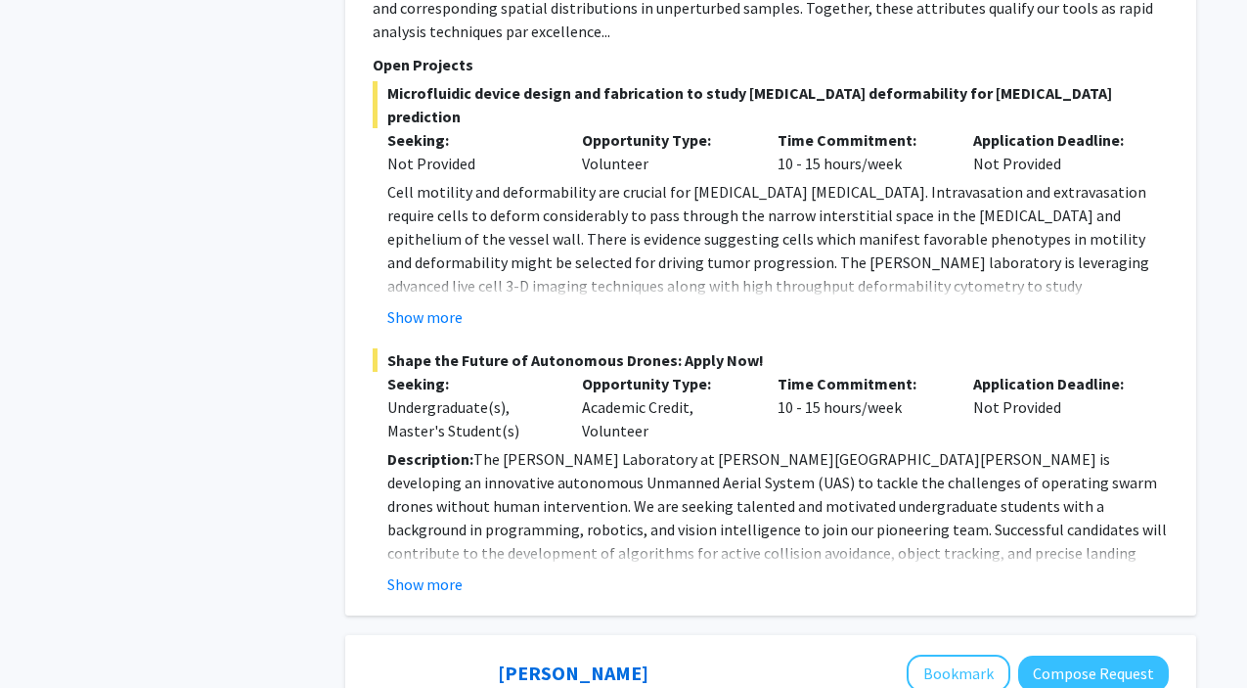
scroll to position [3299, 0]
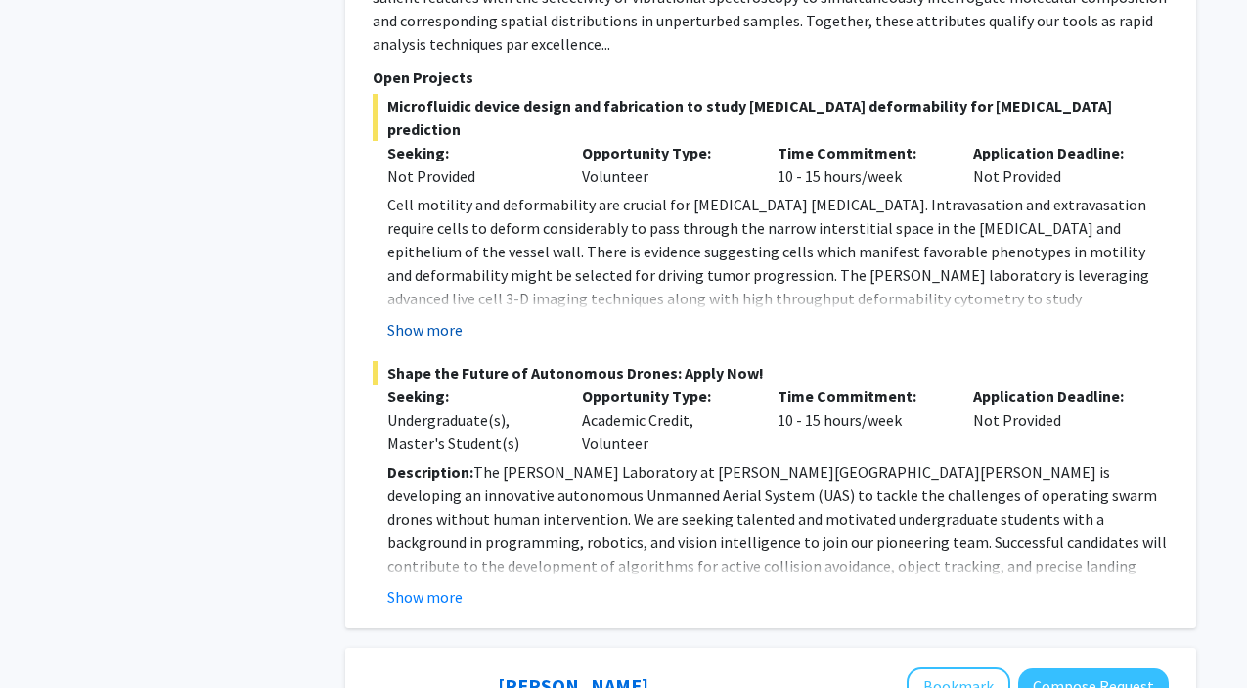
click at [417, 318] on button "Show more" at bounding box center [424, 329] width 75 height 23
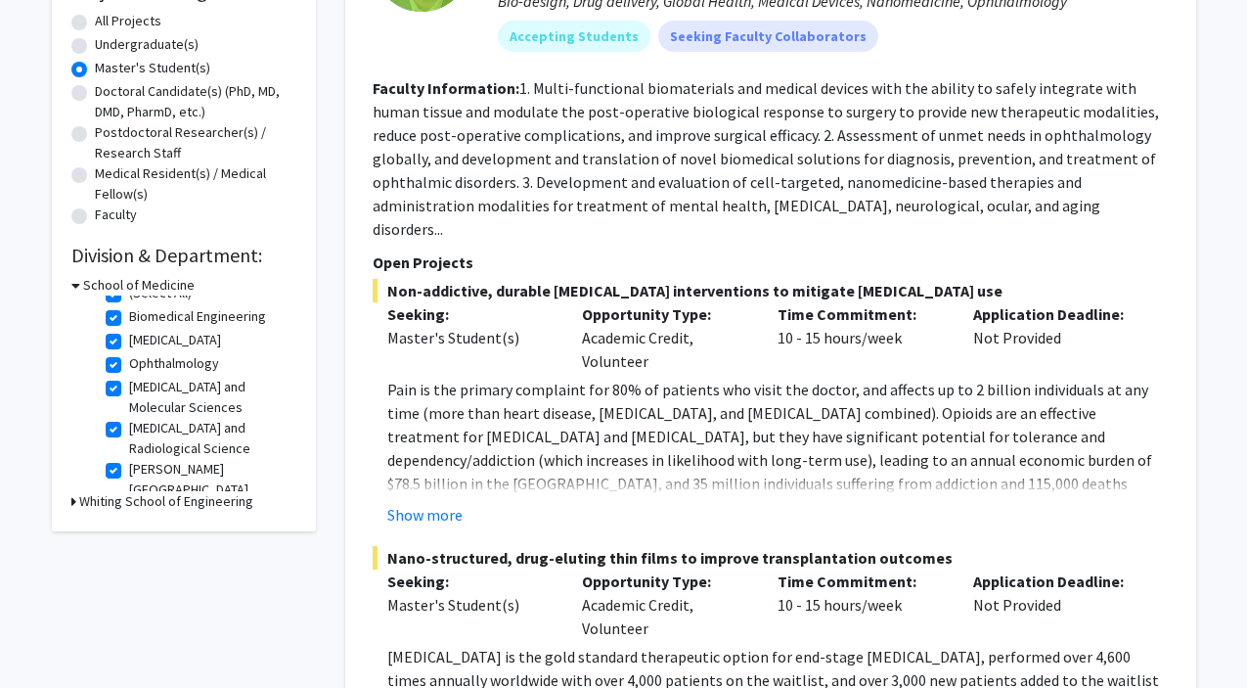
scroll to position [0, 0]
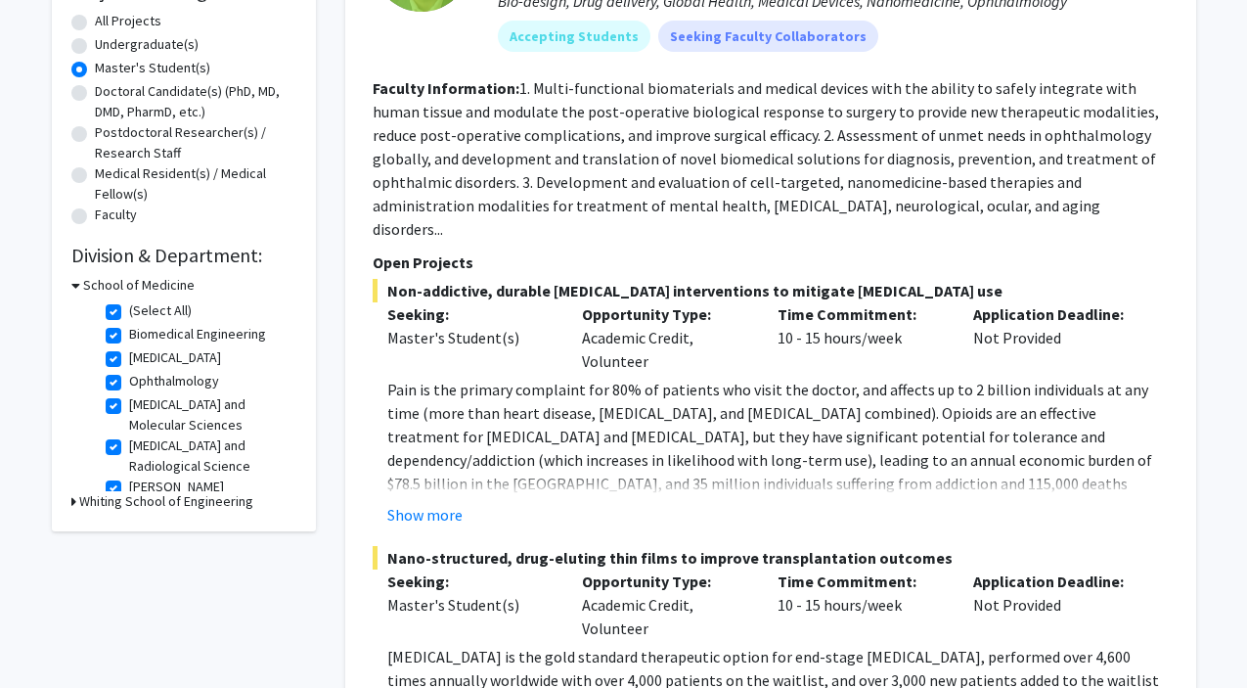
click at [114, 287] on h3 "School of Medicine" at bounding box center [138, 285] width 111 height 21
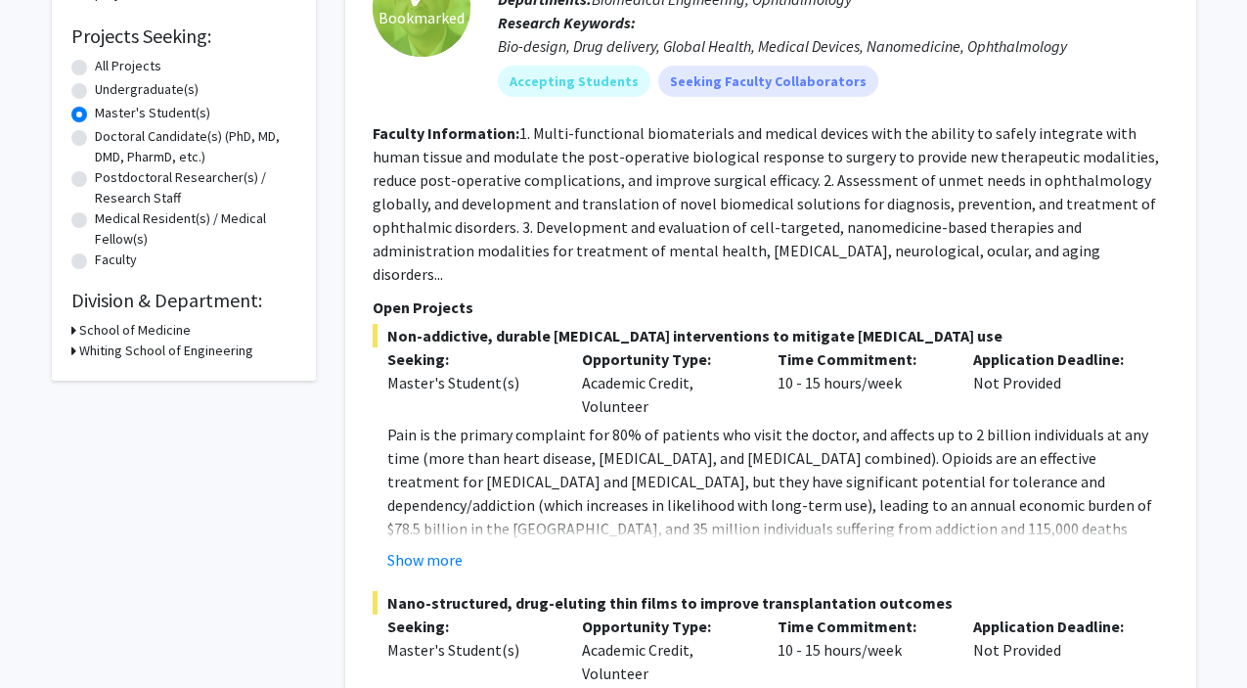
scroll to position [320, 0]
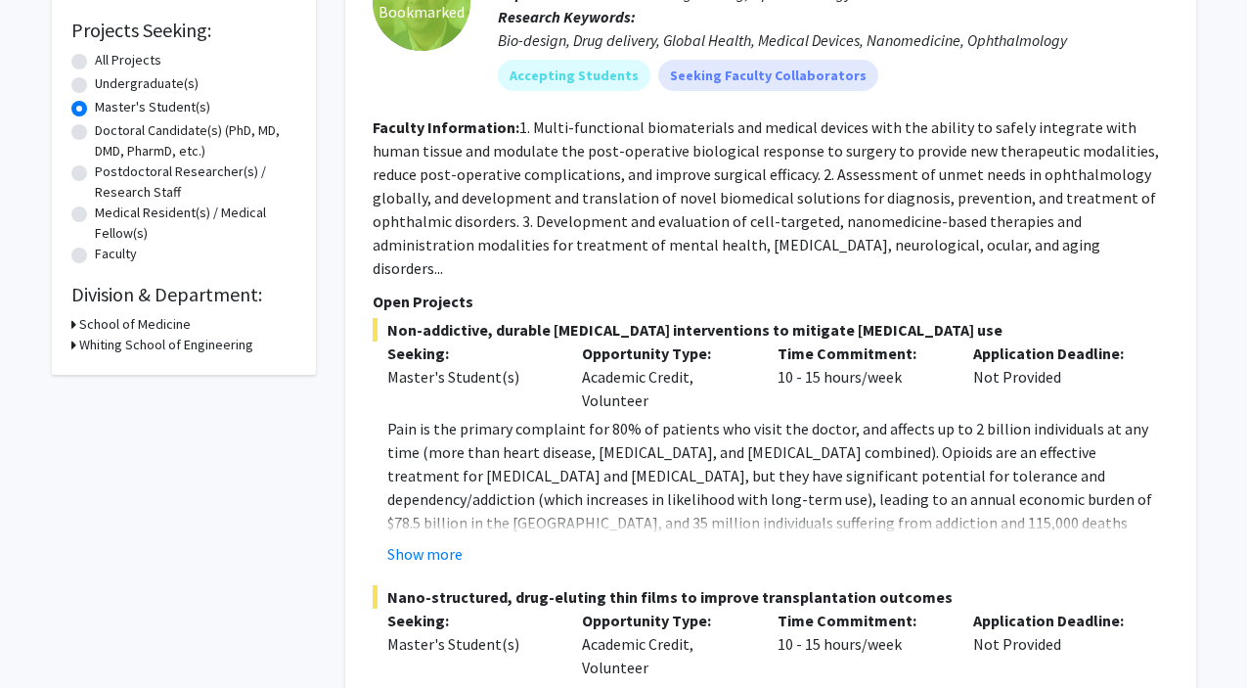
click at [166, 328] on h3 "School of Medicine" at bounding box center [134, 324] width 111 height 21
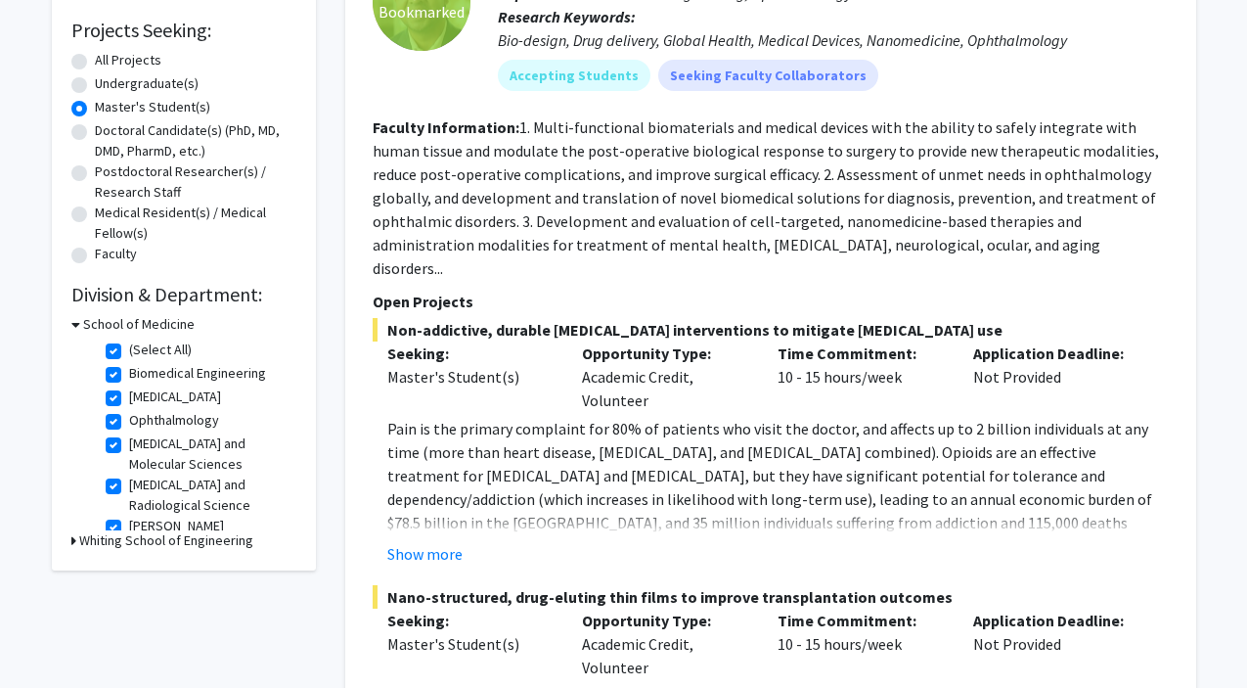
click at [129, 355] on label "(Select All)" at bounding box center [160, 349] width 63 height 21
click at [129, 352] on input "(Select All)" at bounding box center [135, 345] width 13 height 13
checkbox input "false"
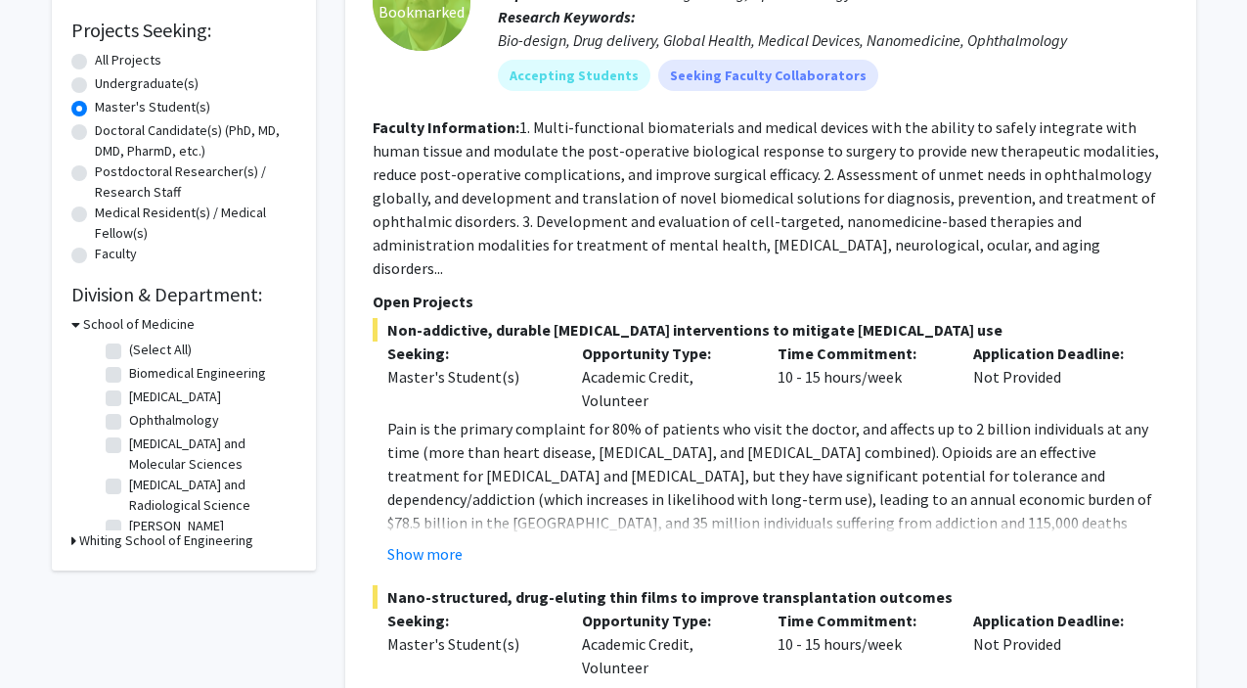
checkbox input "false"
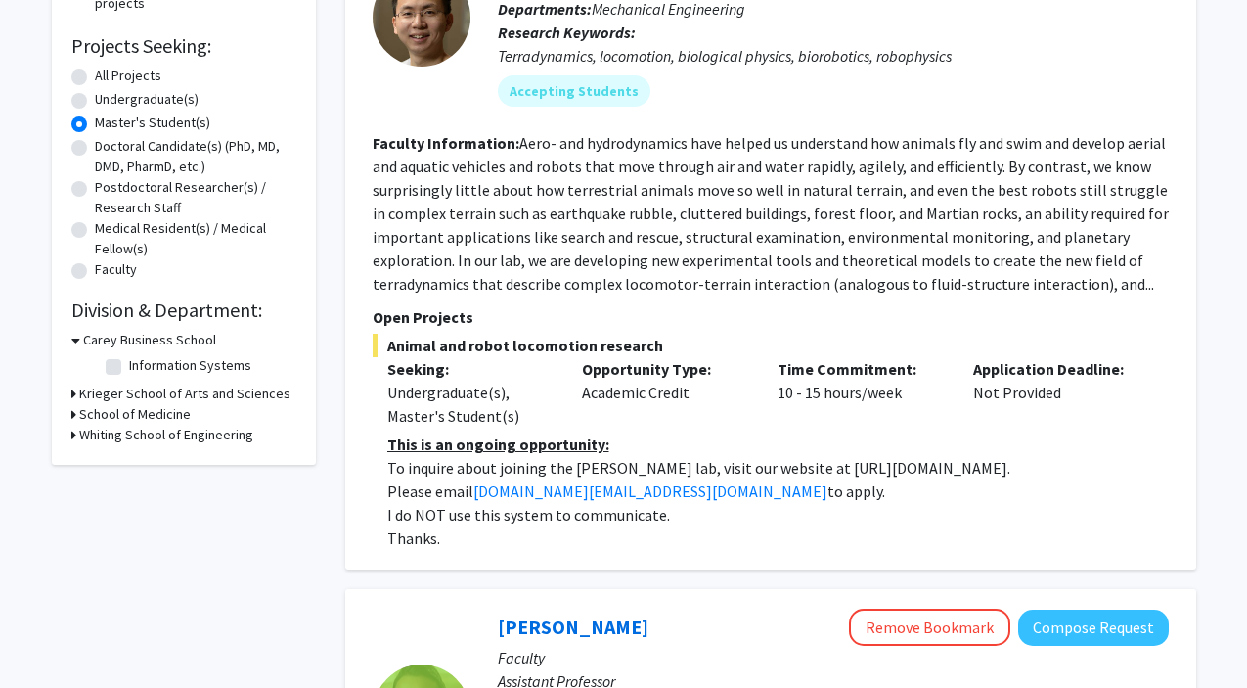
scroll to position [299, 0]
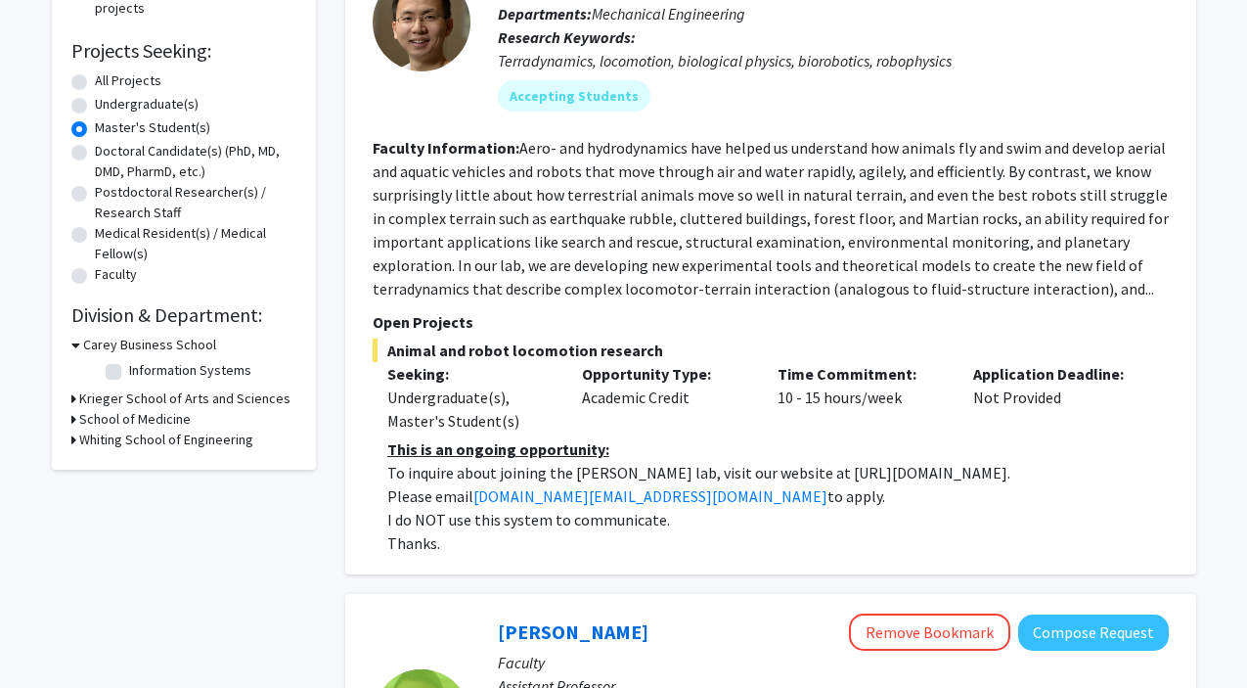
click at [110, 402] on h3 "Krieger School of Arts and Sciences" at bounding box center [184, 398] width 211 height 21
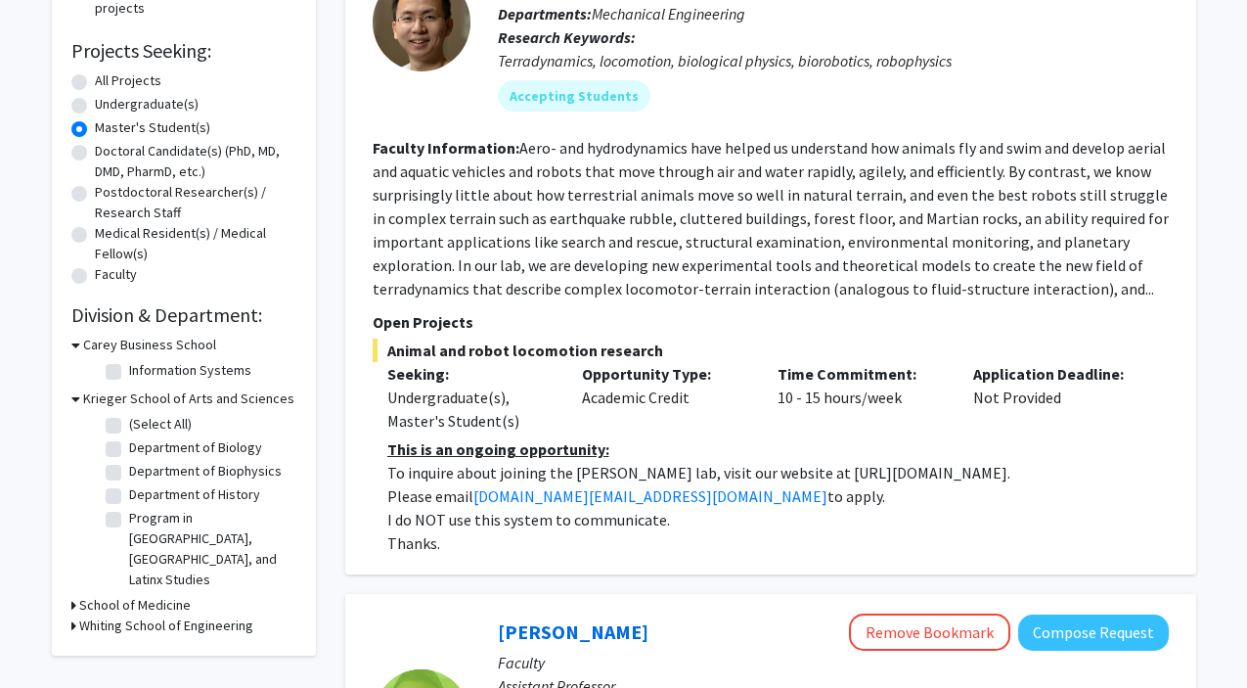
scroll to position [347, 0]
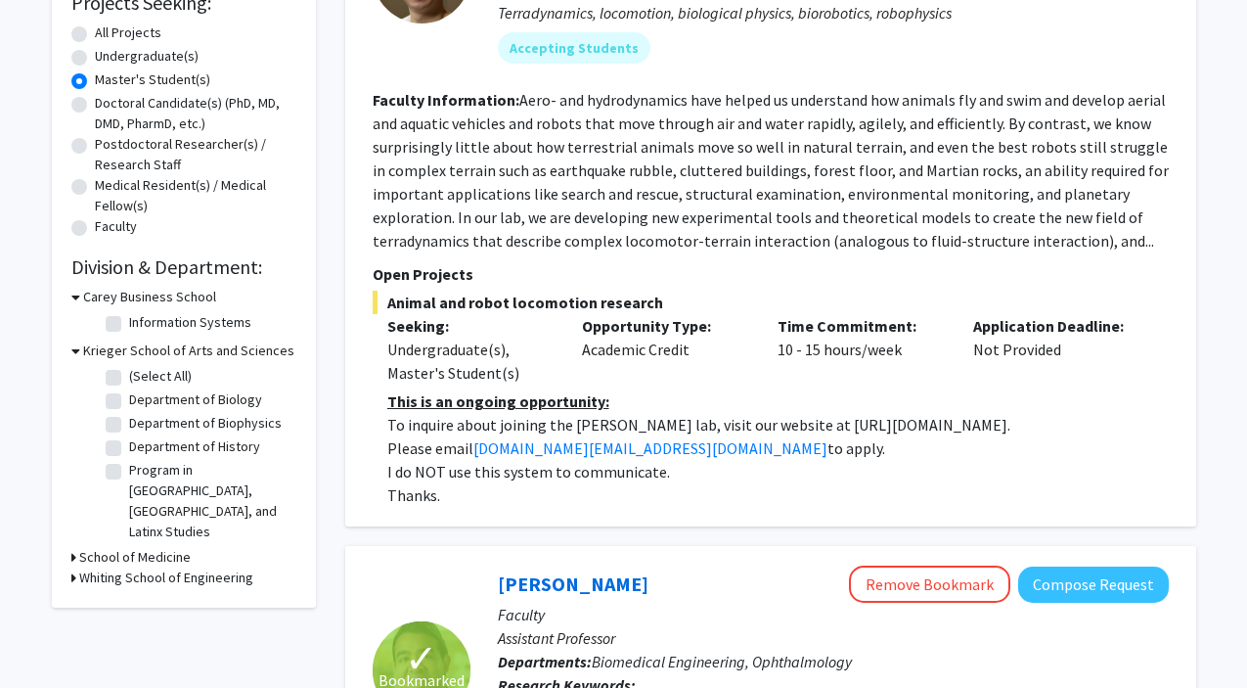
click at [129, 404] on label "Department of Biology" at bounding box center [195, 399] width 133 height 21
click at [129, 402] on input "Department of Biology" at bounding box center [135, 395] width 13 height 13
checkbox input "true"
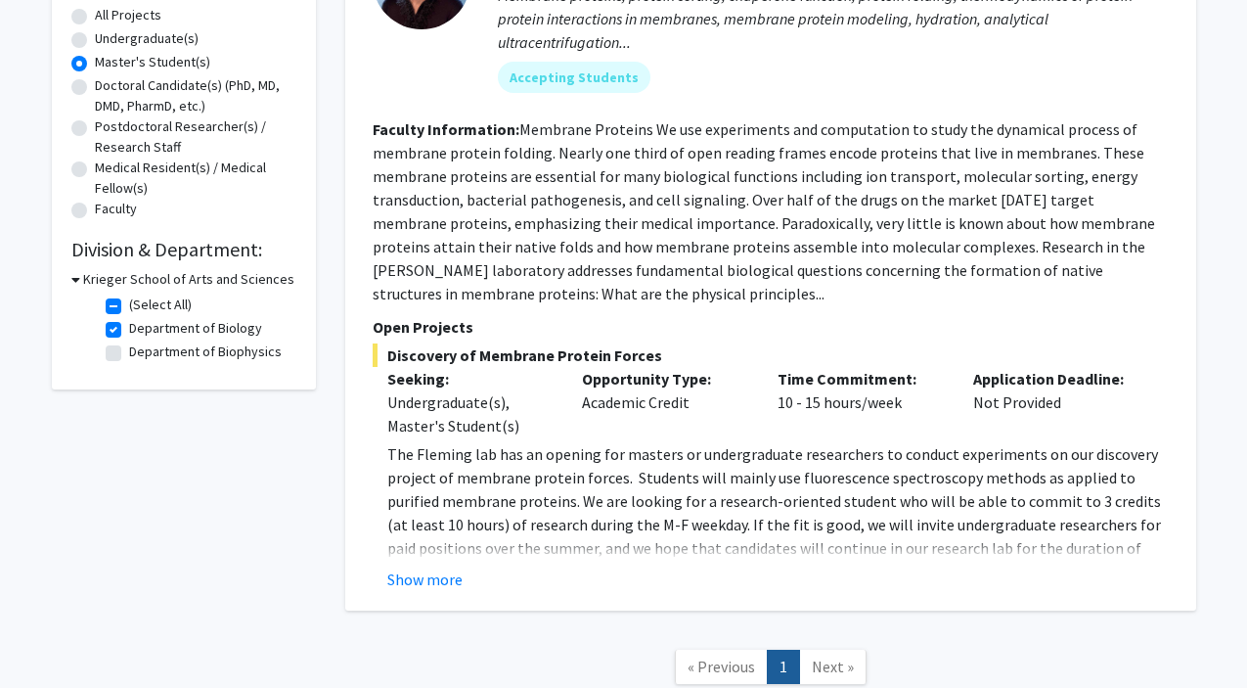
scroll to position [378, 1]
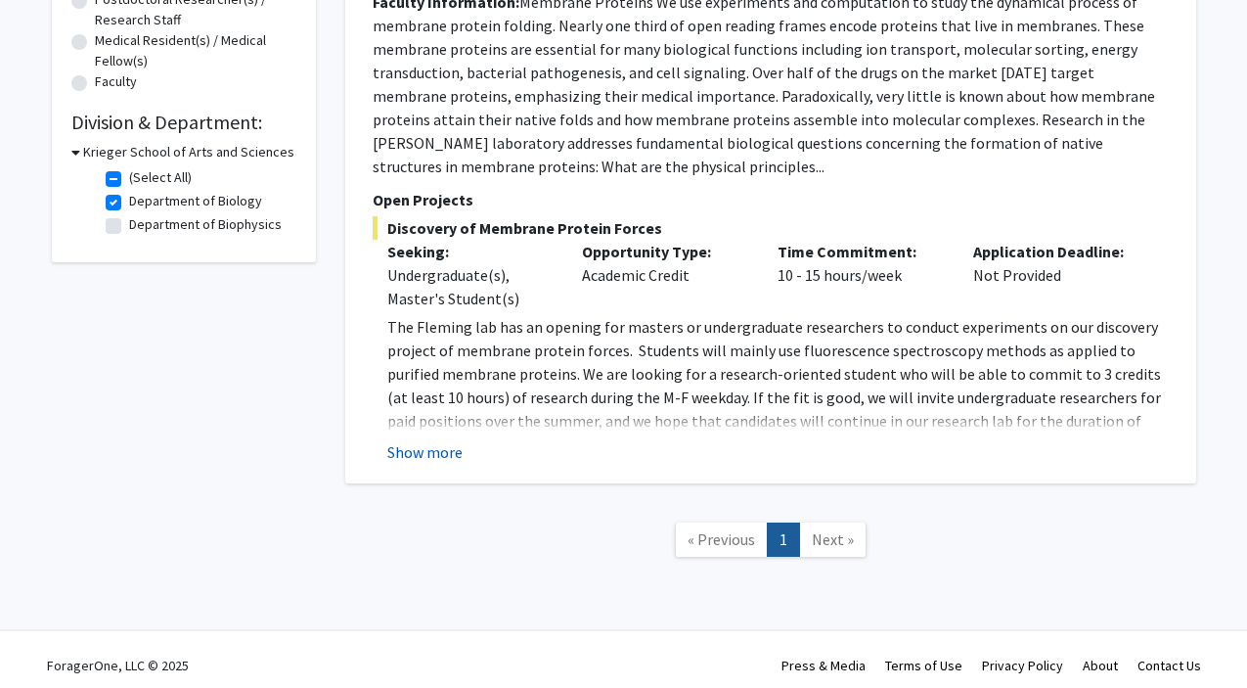
click at [425, 457] on button "Show more" at bounding box center [424, 451] width 75 height 23
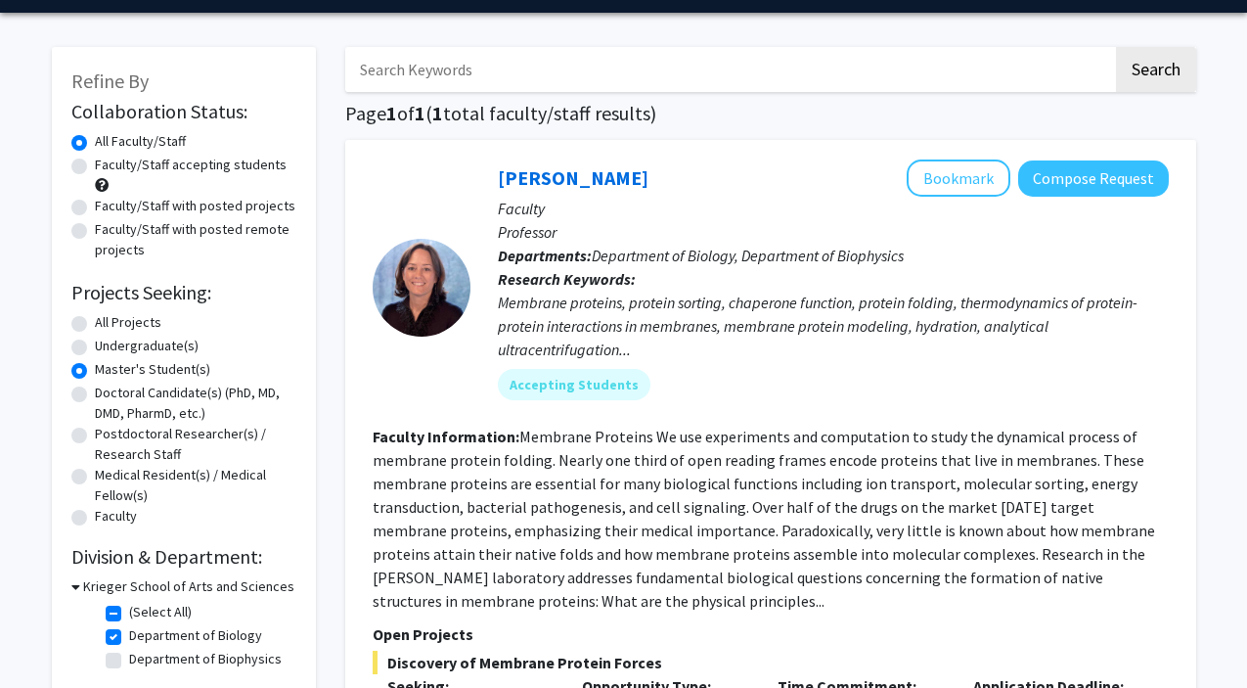
scroll to position [118, 0]
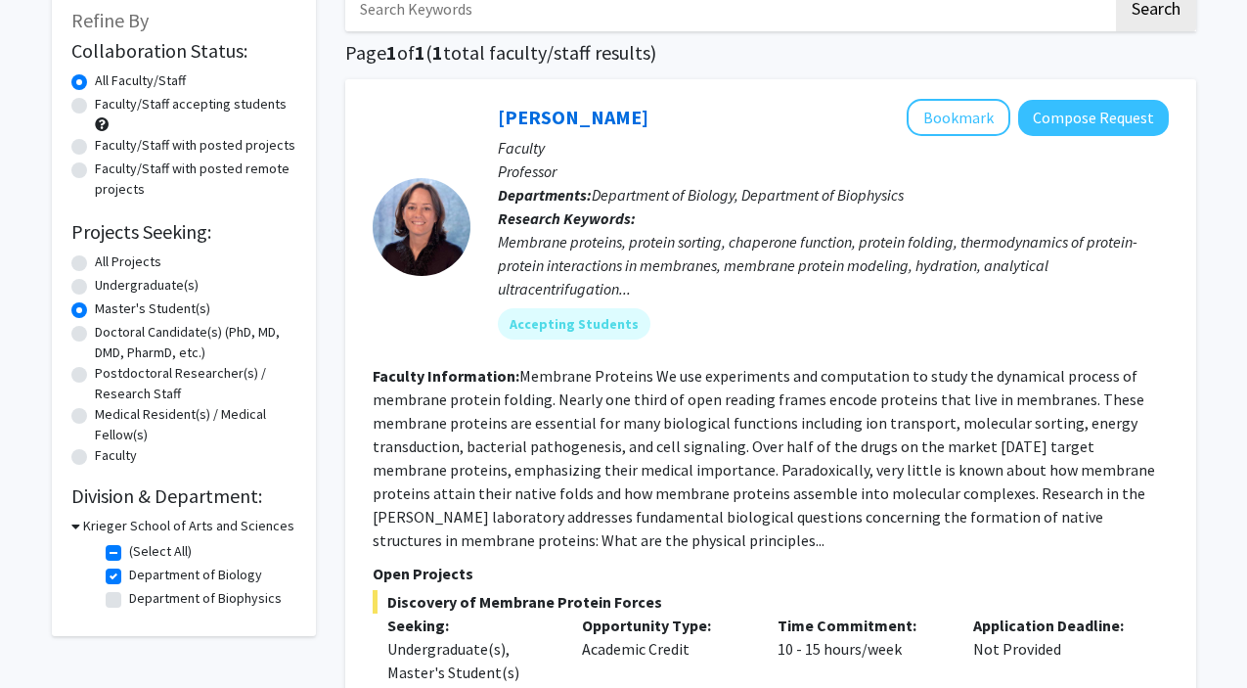
click at [95, 109] on label "Faculty/Staff accepting students" at bounding box center [191, 104] width 192 height 21
click at [95, 107] on input "Faculty/Staff accepting students" at bounding box center [101, 100] width 13 height 13
radio input "true"
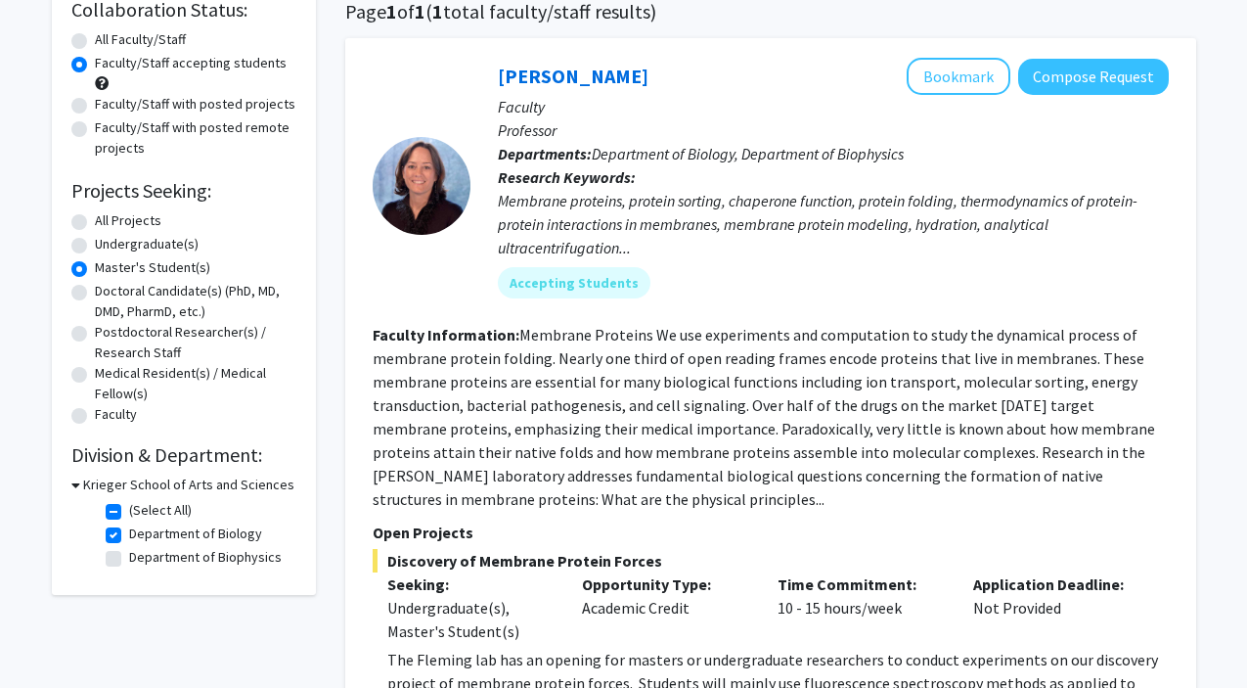
scroll to position [279, 0]
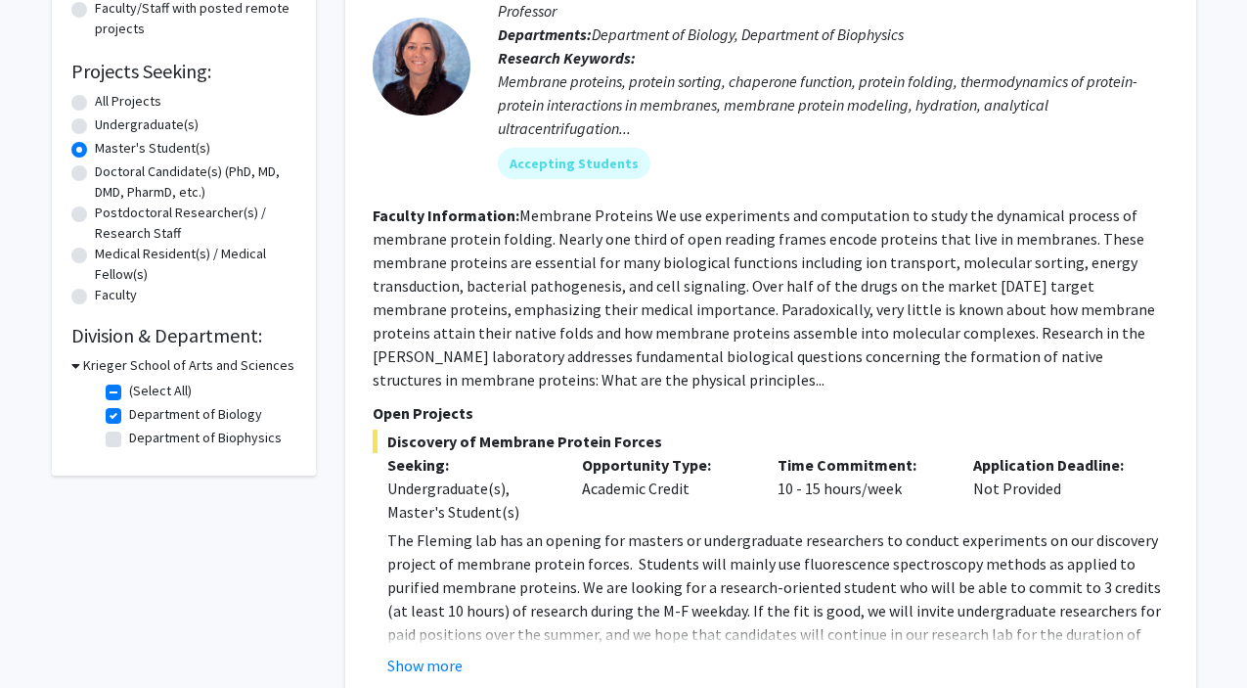
click at [129, 394] on label "(Select All)" at bounding box center [160, 390] width 63 height 21
click at [129, 393] on input "(Select All)" at bounding box center [135, 386] width 13 height 13
checkbox input "false"
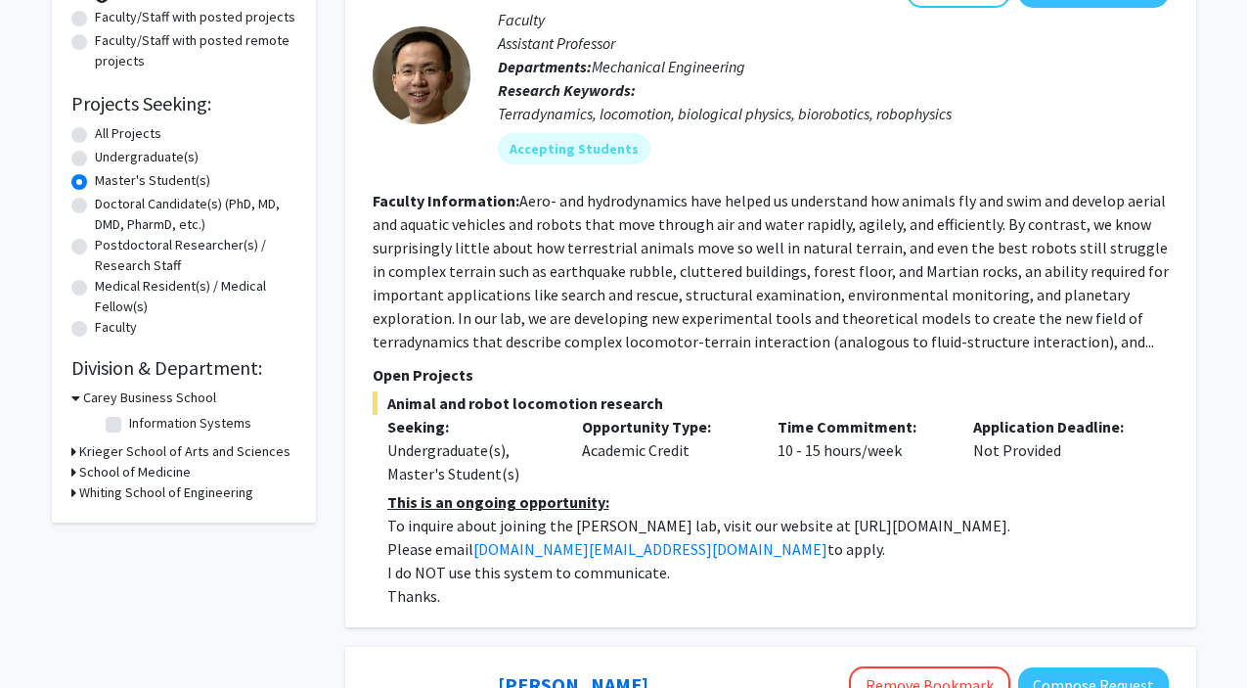
scroll to position [256, 0]
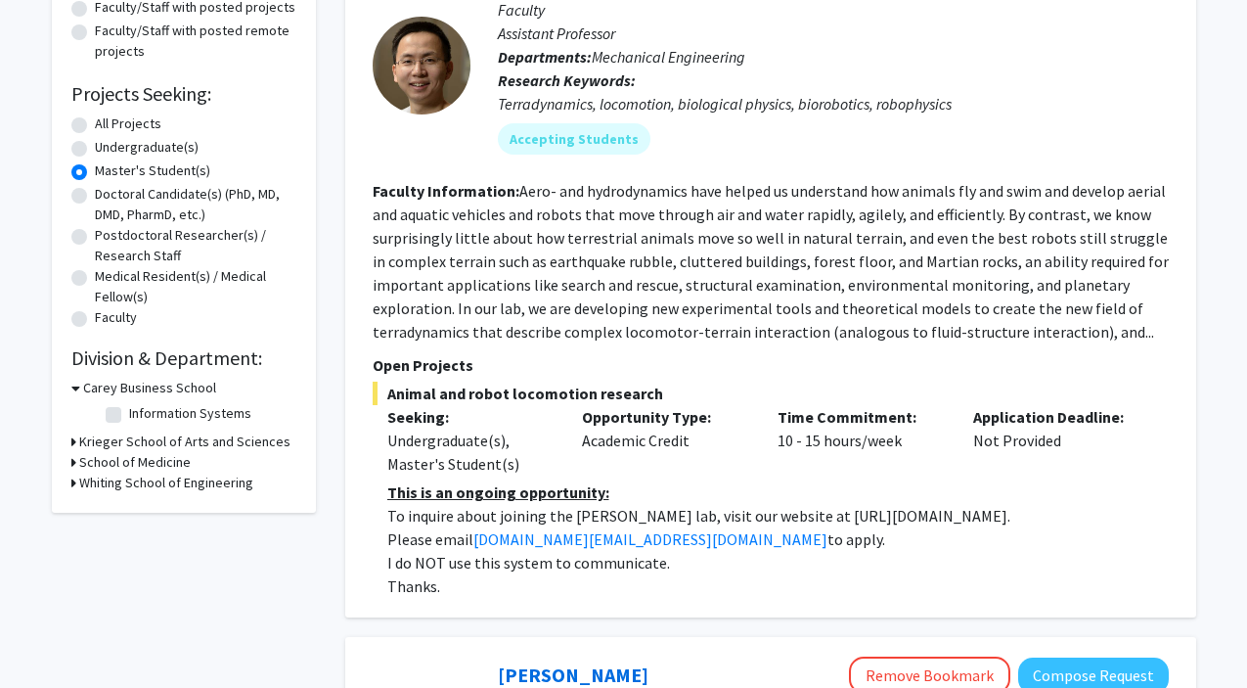
click at [184, 389] on h3 "Carey Business School" at bounding box center [149, 387] width 133 height 21
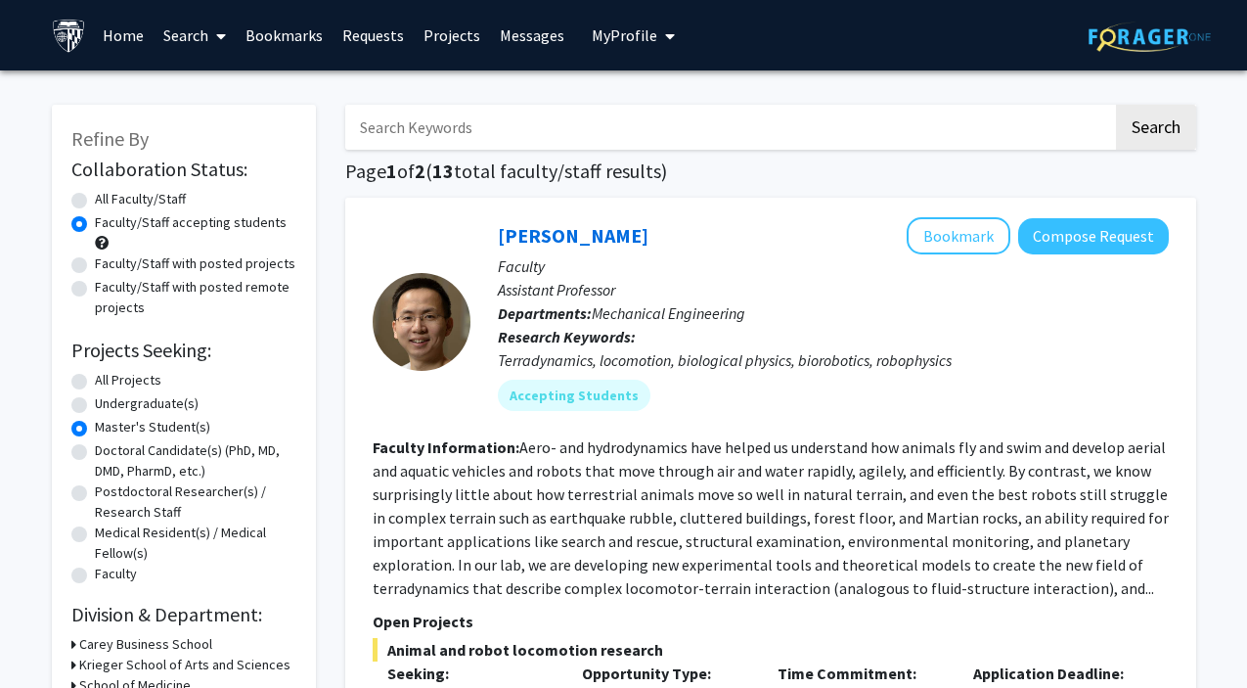
scroll to position [0, 0]
click at [439, 29] on link "Projects" at bounding box center [452, 35] width 76 height 68
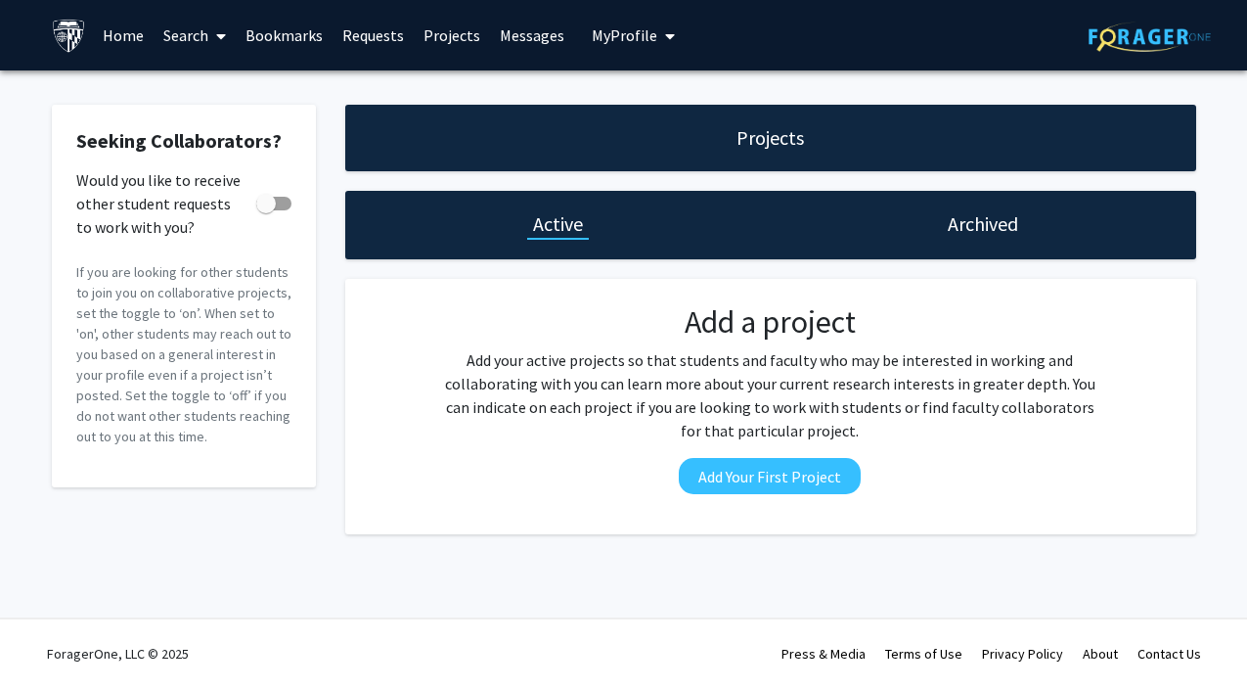
click at [307, 32] on link "Bookmarks" at bounding box center [284, 35] width 97 height 68
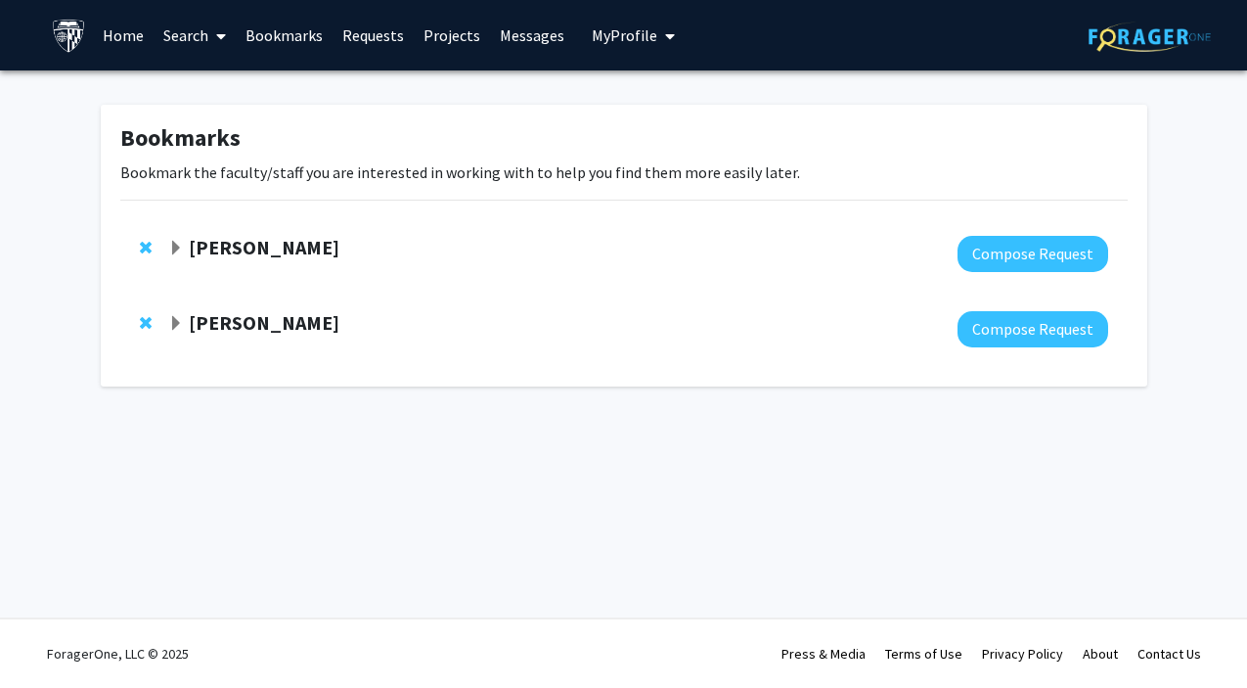
click at [197, 36] on link "Search" at bounding box center [195, 35] width 82 height 68
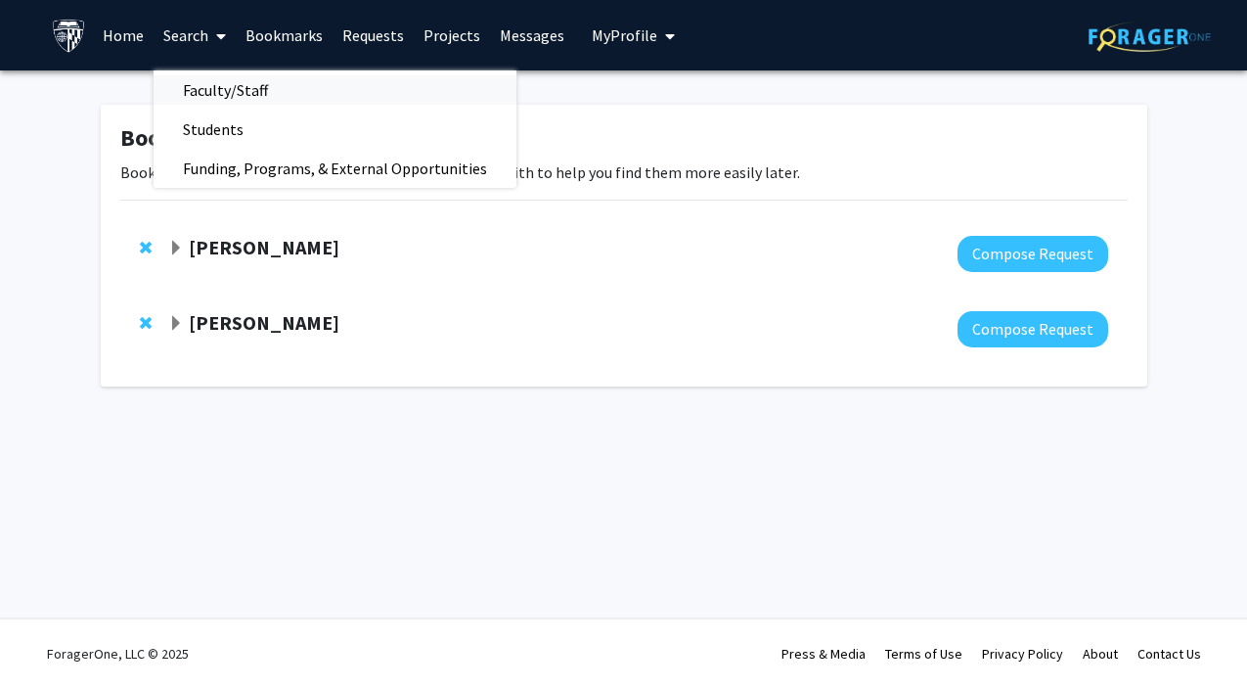
click at [246, 84] on span "Faculty/Staff" at bounding box center [226, 89] width 144 height 39
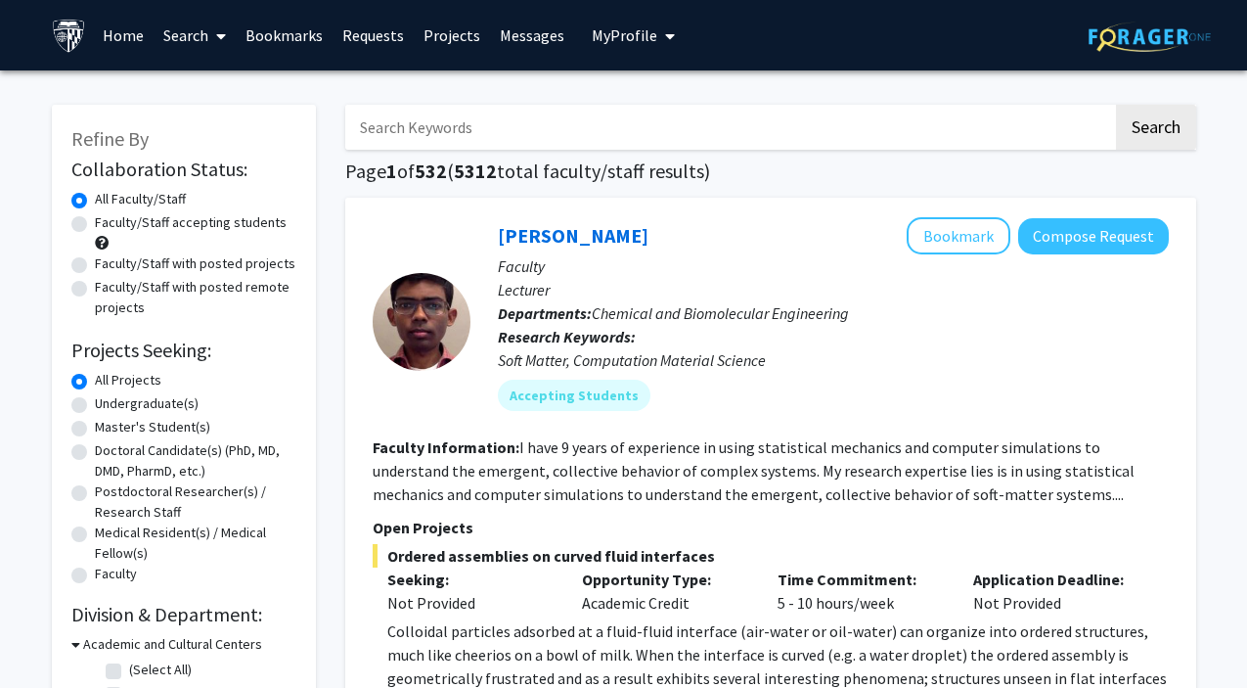
click at [288, 32] on link "Bookmarks" at bounding box center [284, 35] width 97 height 68
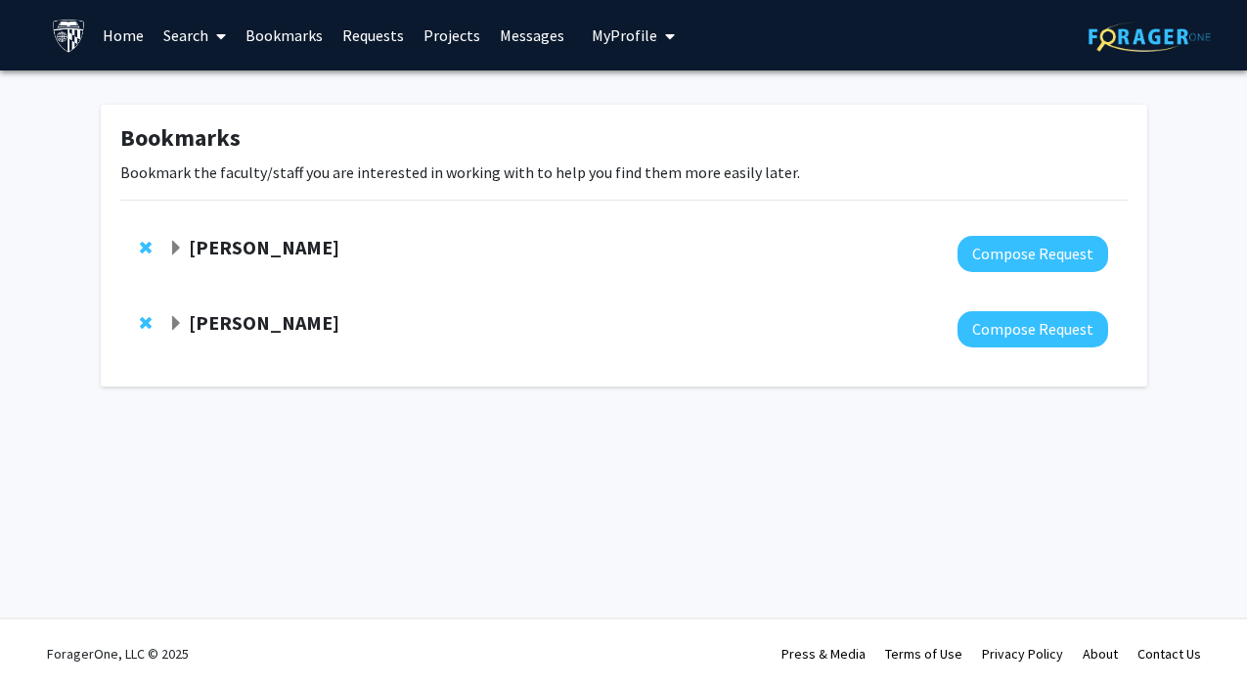
click at [185, 325] on div "[PERSON_NAME]" at bounding box center [379, 323] width 422 height 24
click at [172, 321] on span "Expand Kunal Parikh Bookmark" at bounding box center [176, 324] width 16 height 16
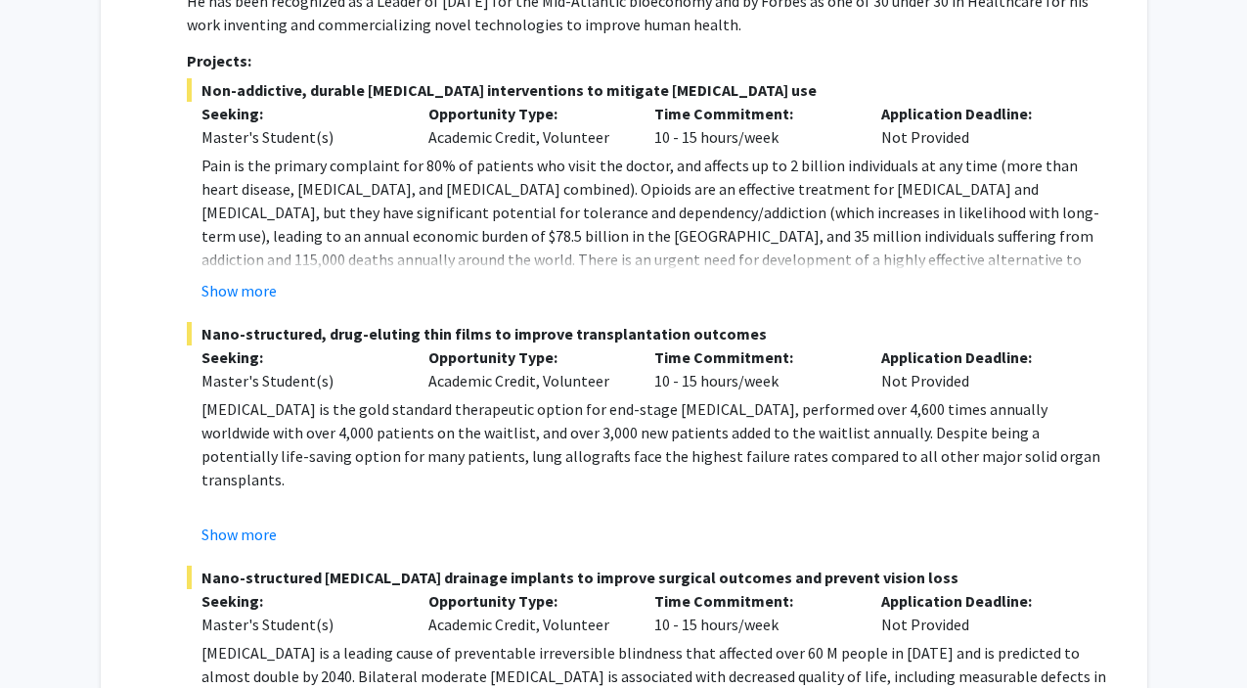
scroll to position [1022, 0]
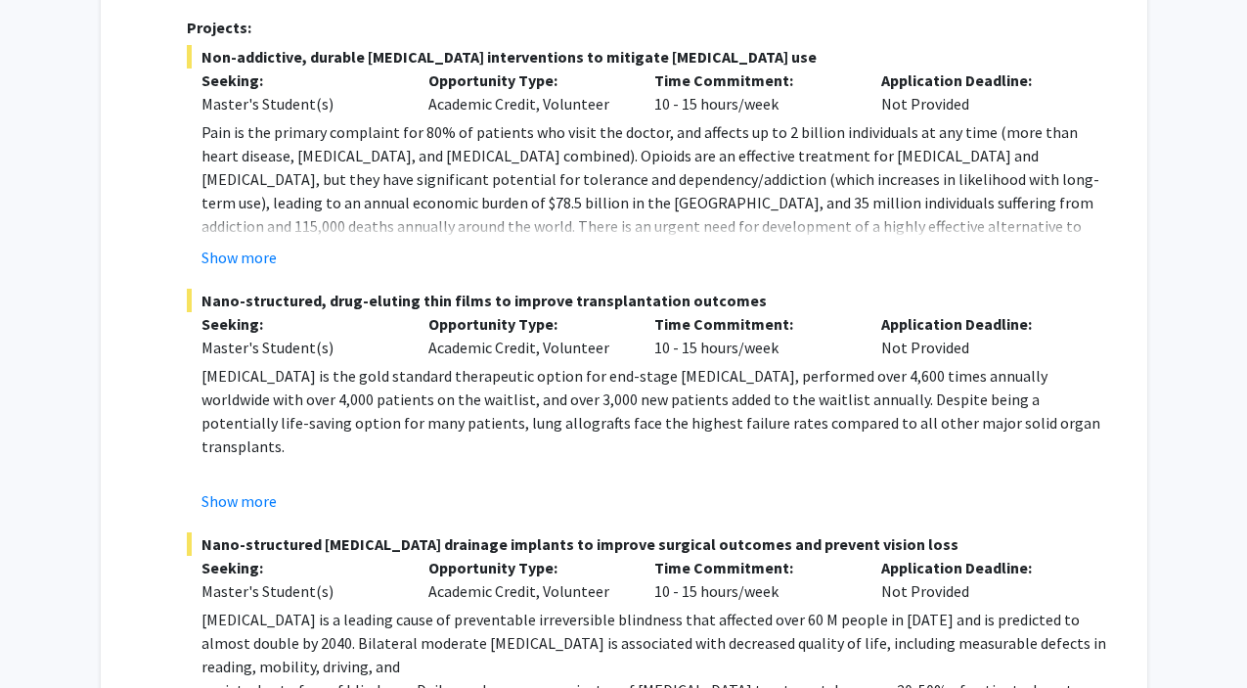
click at [239, 515] on fg-project-list "Non-addictive, durable [MEDICAL_DATA] interventions to mitigate [MEDICAL_DATA] …" at bounding box center [647, 400] width 920 height 711
click at [241, 495] on button "Show more" at bounding box center [238, 500] width 75 height 23
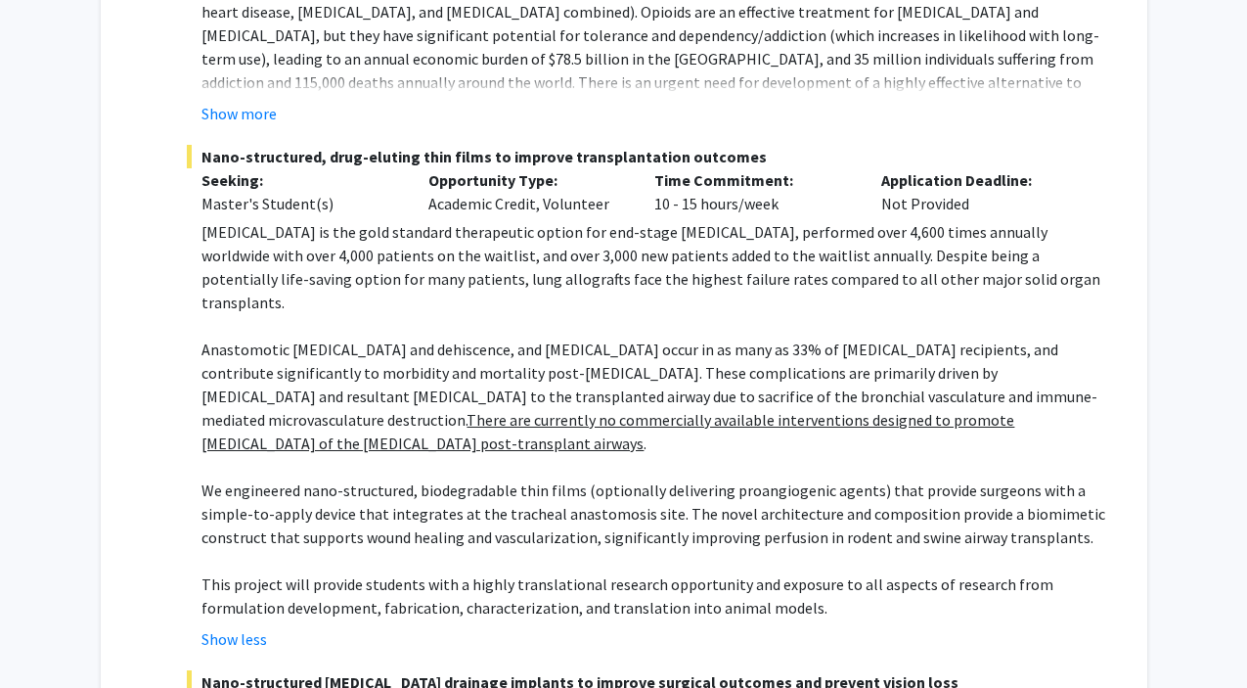
scroll to position [1161, 0]
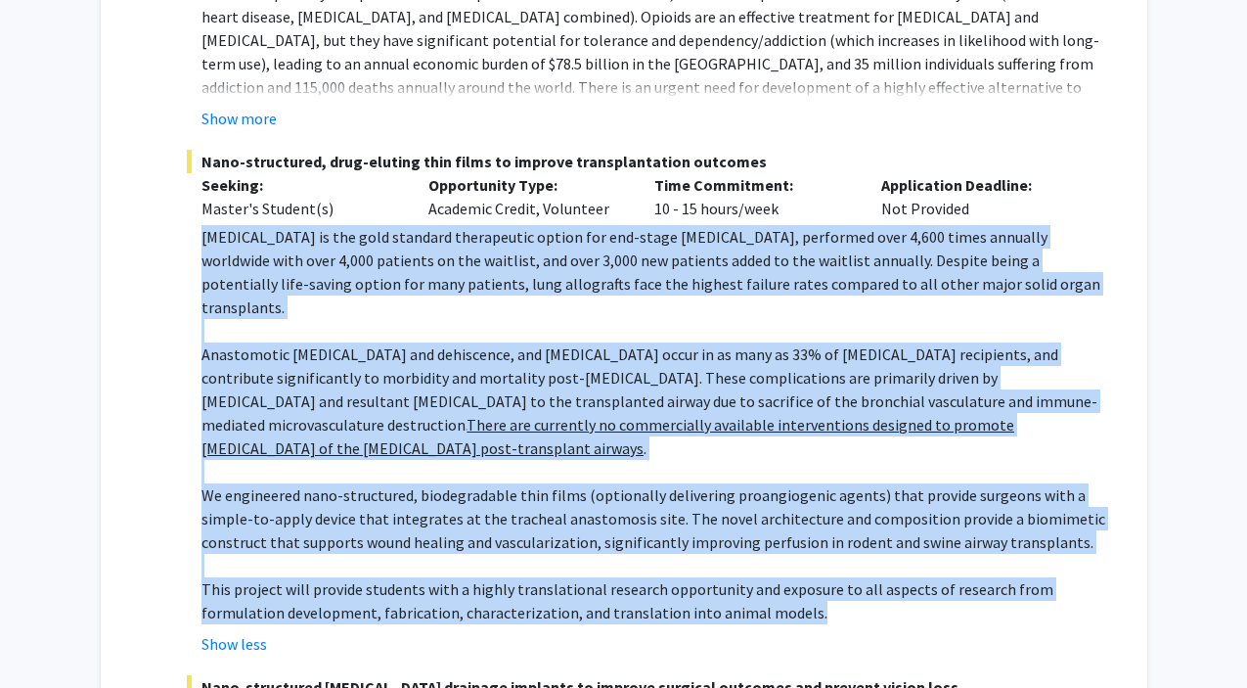
drag, startPoint x: 202, startPoint y: 237, endPoint x: 764, endPoint y: 589, distance: 662.6
click at [765, 589] on div "[MEDICAL_DATA] is the gold standard therapeutic option for end-stage [MEDICAL_D…" at bounding box center [654, 424] width 906 height 399
copy div "Lore ipsumdolorsitam co adi elit seddoeiu temporincid utlabo etd mag-aliqu enim…"
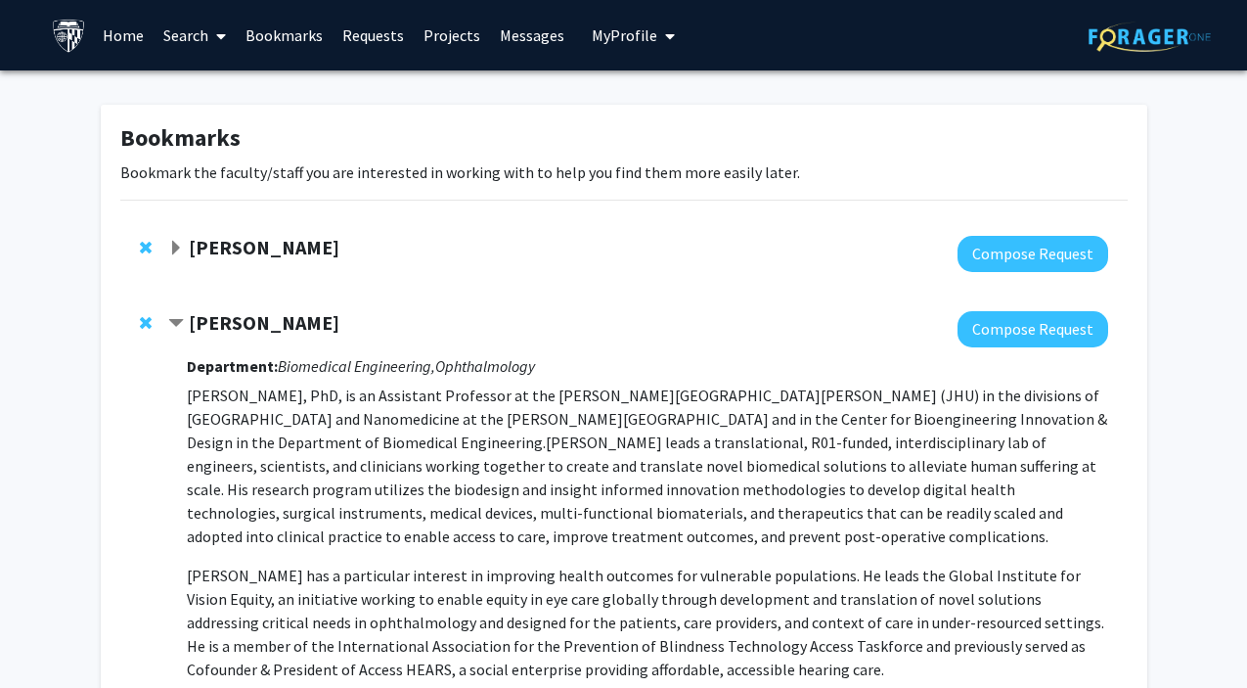
scroll to position [0, 0]
click at [1025, 329] on button "Compose Request" at bounding box center [1032, 329] width 151 height 36
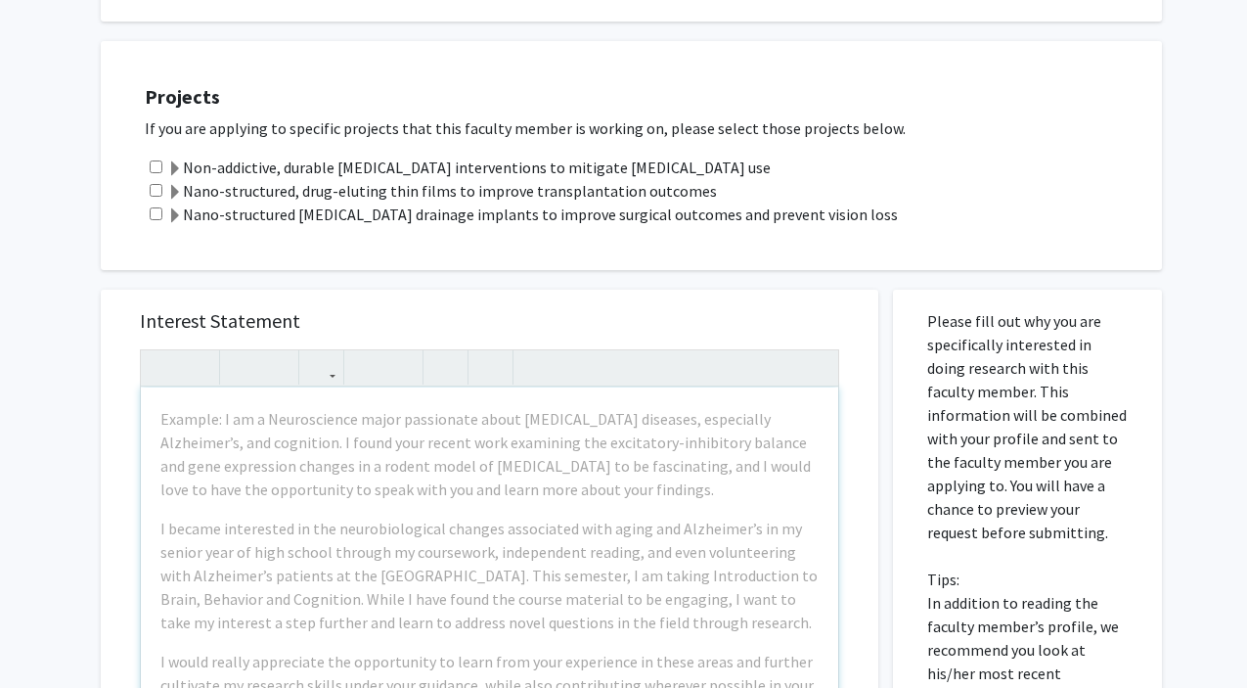
scroll to position [628, 0]
click at [156, 190] on input "checkbox" at bounding box center [156, 190] width 13 height 13
checkbox input "true"
click at [175, 195] on span at bounding box center [175, 193] width 16 height 16
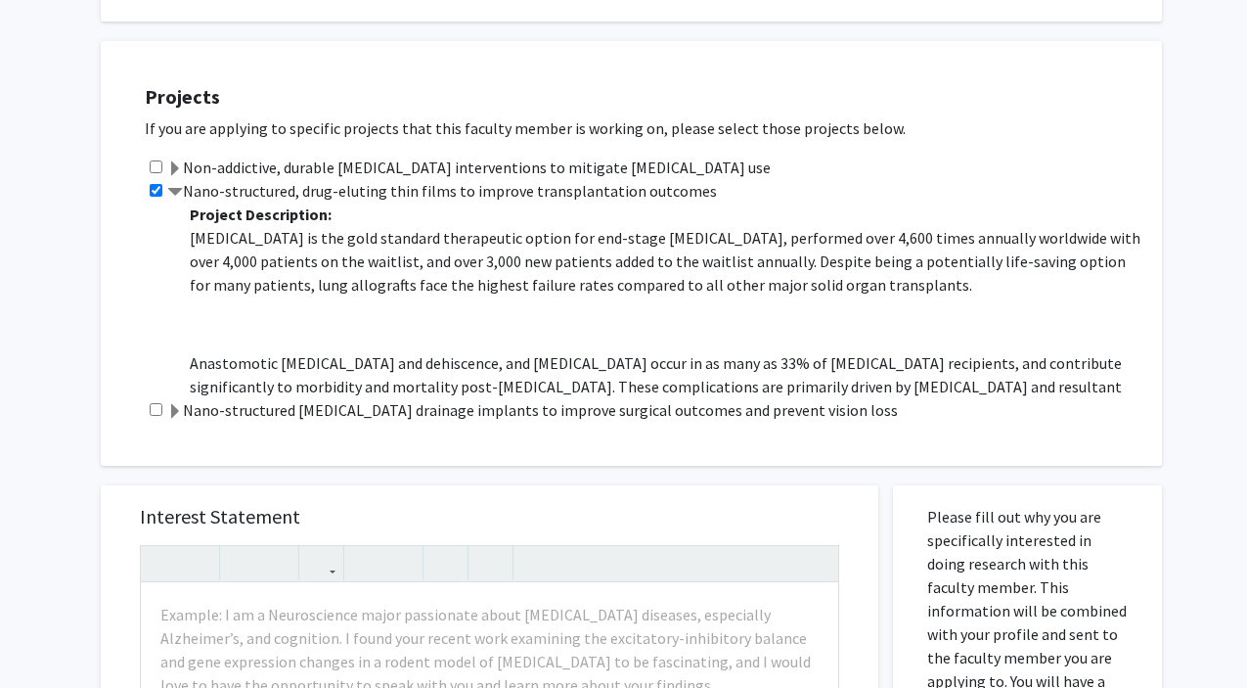
click at [175, 195] on span at bounding box center [175, 193] width 16 height 16
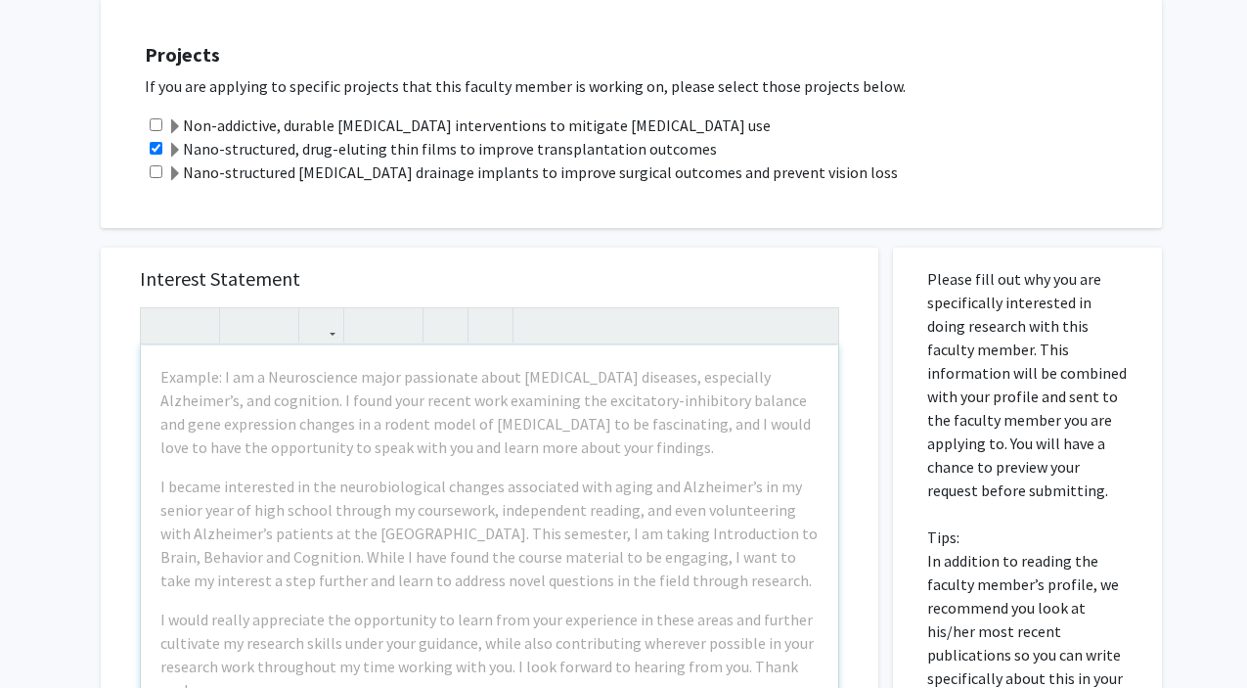
scroll to position [704, 0]
